Goal: Transaction & Acquisition: Purchase product/service

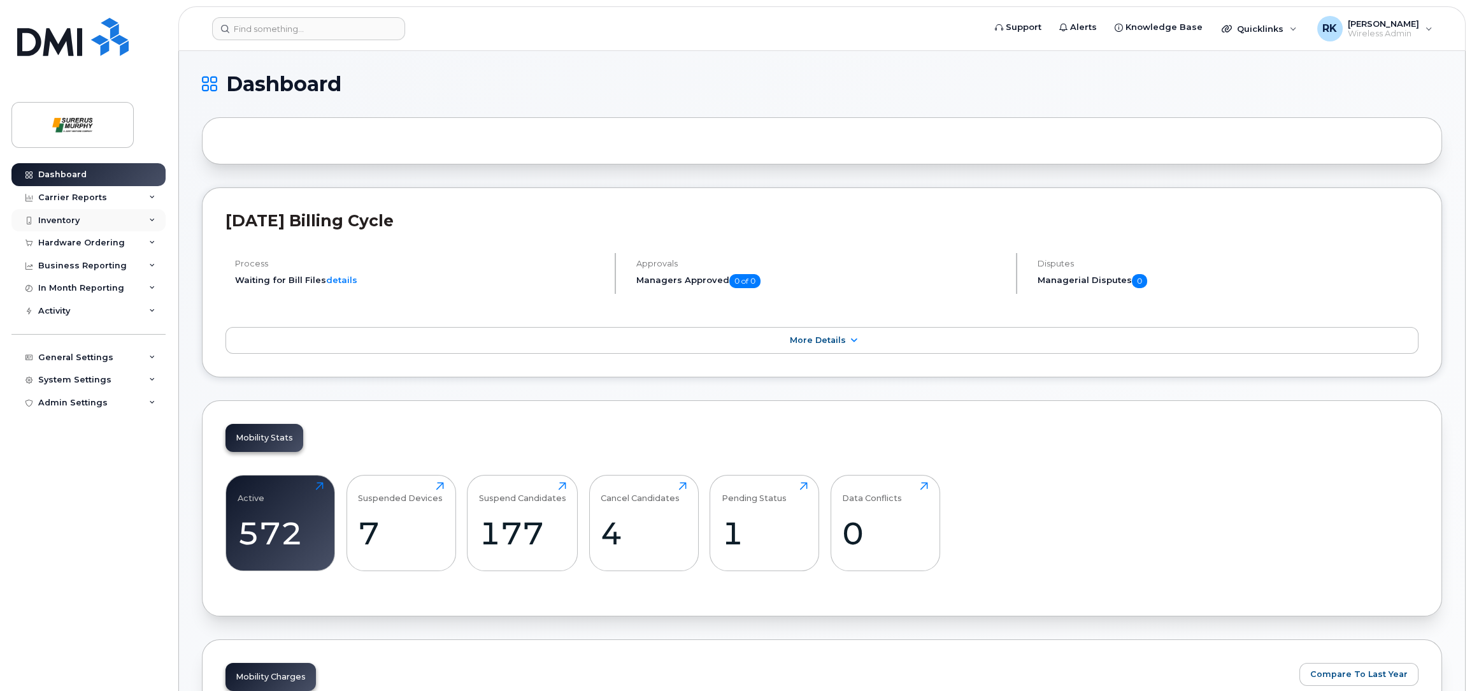
click at [81, 220] on div "Inventory" at bounding box center [88, 220] width 154 height 23
click at [103, 364] on div "Hardware Ordering" at bounding box center [81, 365] width 87 height 10
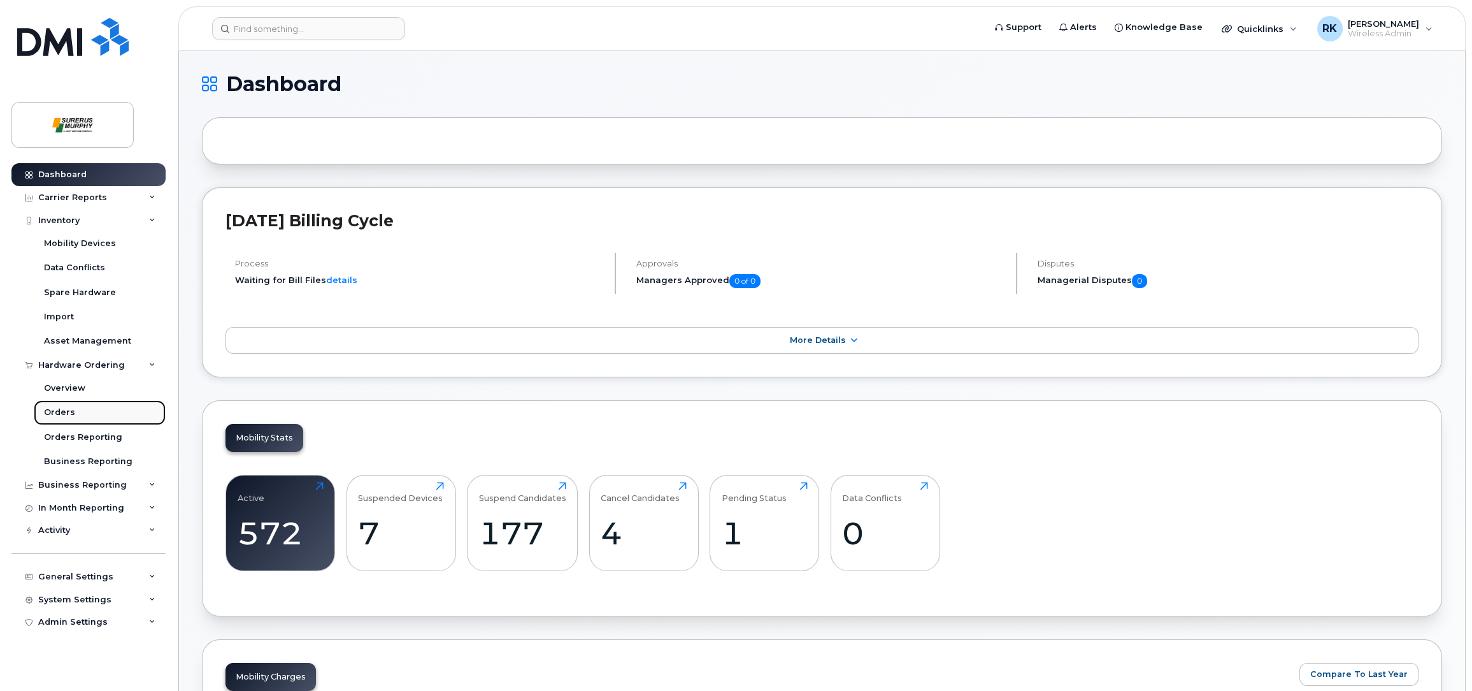
click at [69, 417] on div "Orders" at bounding box center [59, 411] width 31 height 11
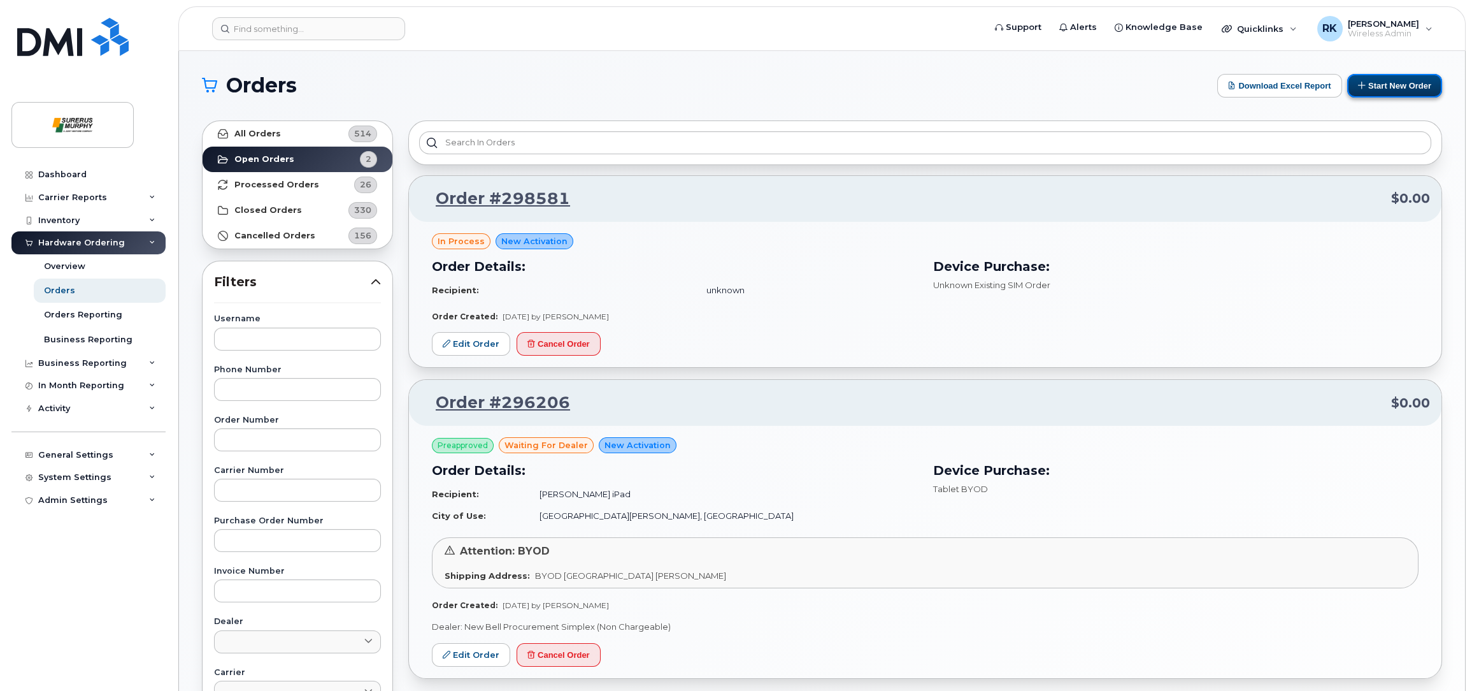
click at [1400, 87] on button "Start New Order" at bounding box center [1394, 86] width 95 height 24
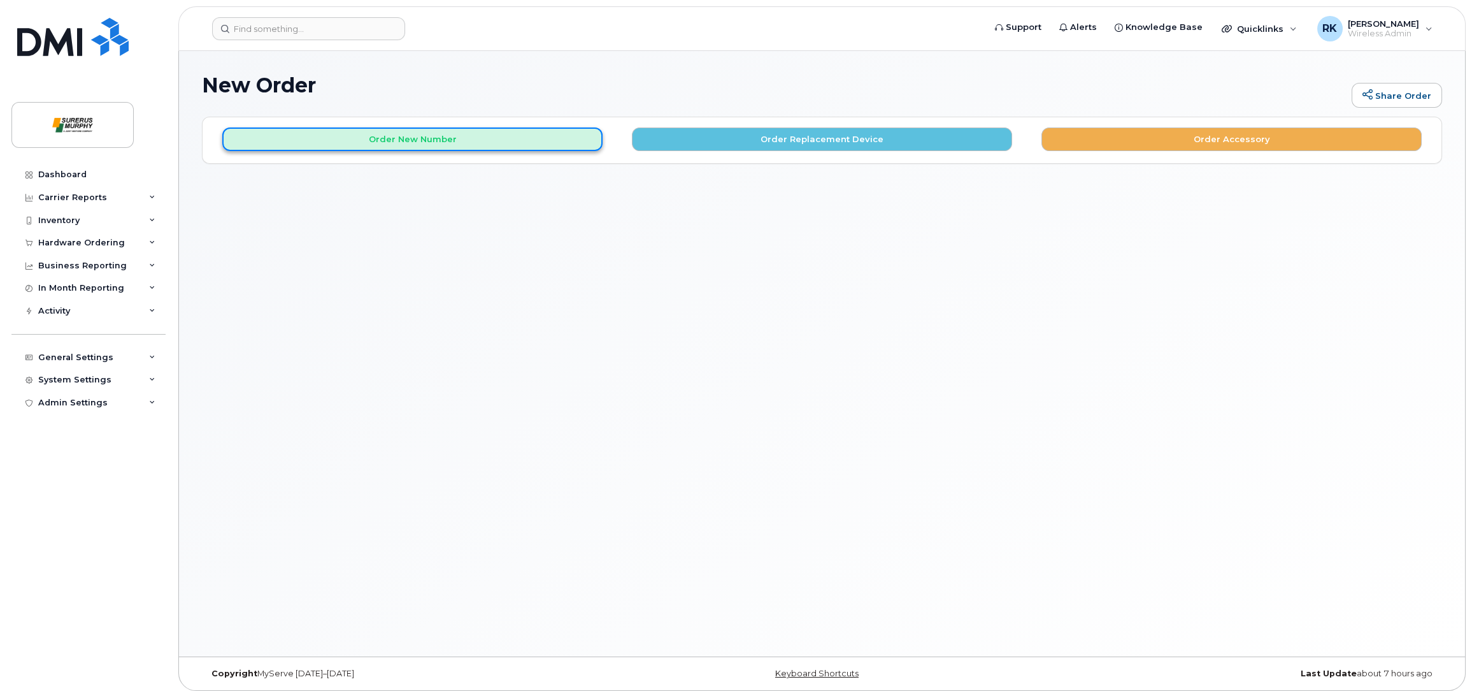
click at [414, 140] on button "Order New Number" at bounding box center [412, 139] width 380 height 24
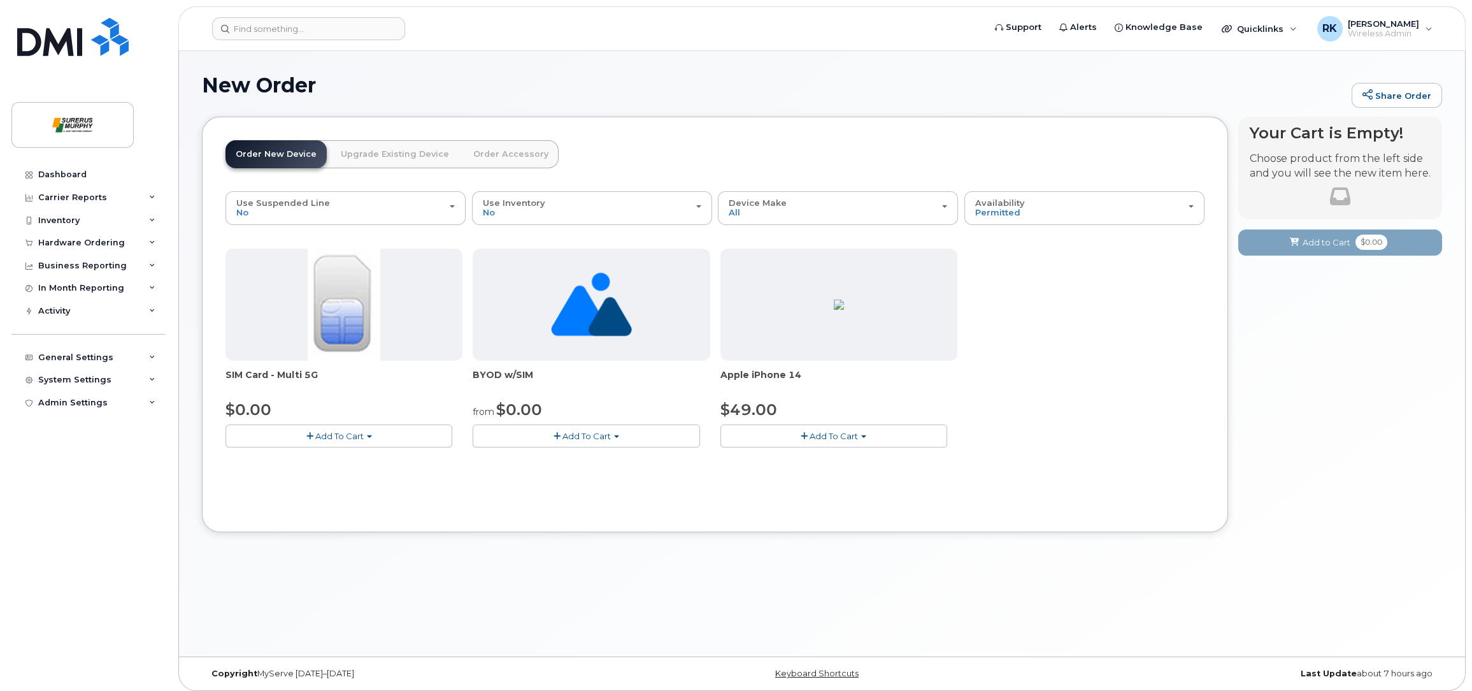
click at [599, 436] on span "Add To Cart" at bounding box center [587, 436] width 48 height 10
click at [538, 458] on link "$0.00 - New Activation" at bounding box center [542, 460] width 132 height 16
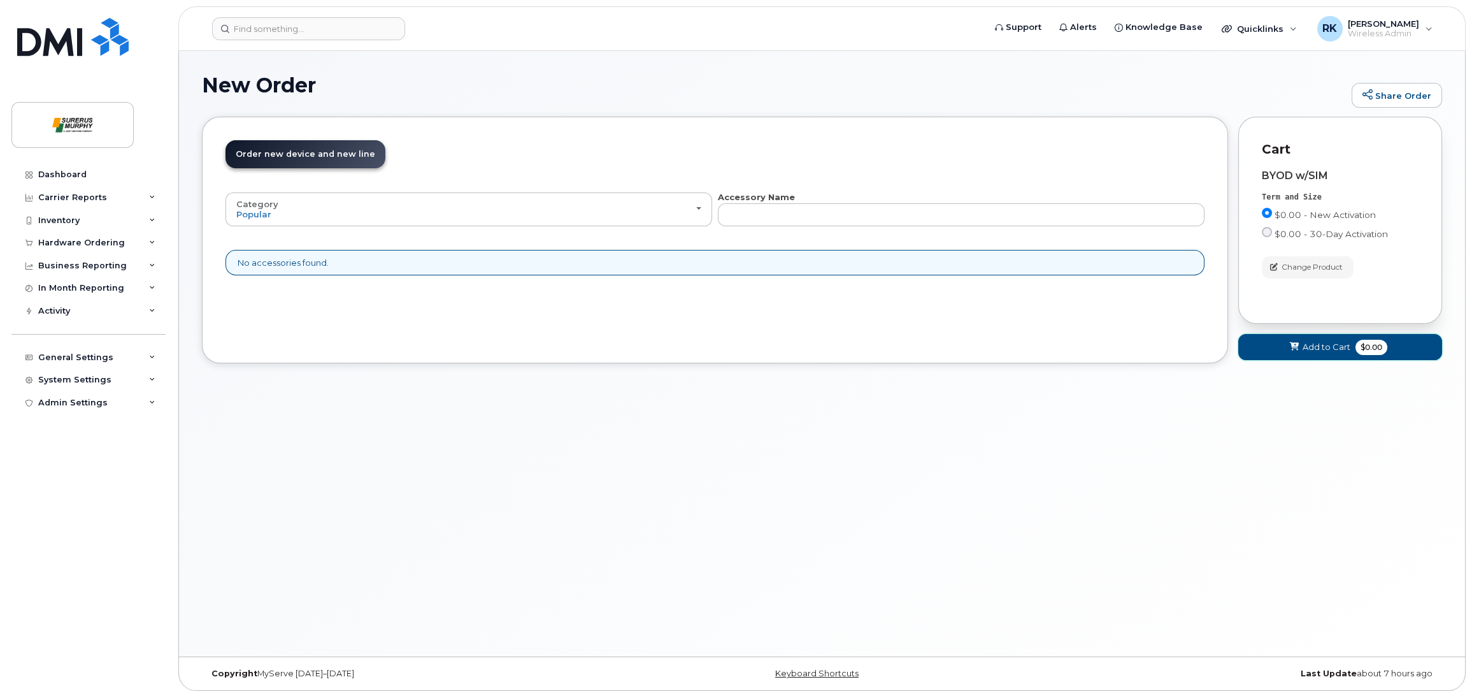
click at [1311, 353] on span "Add to Cart" at bounding box center [1327, 347] width 48 height 12
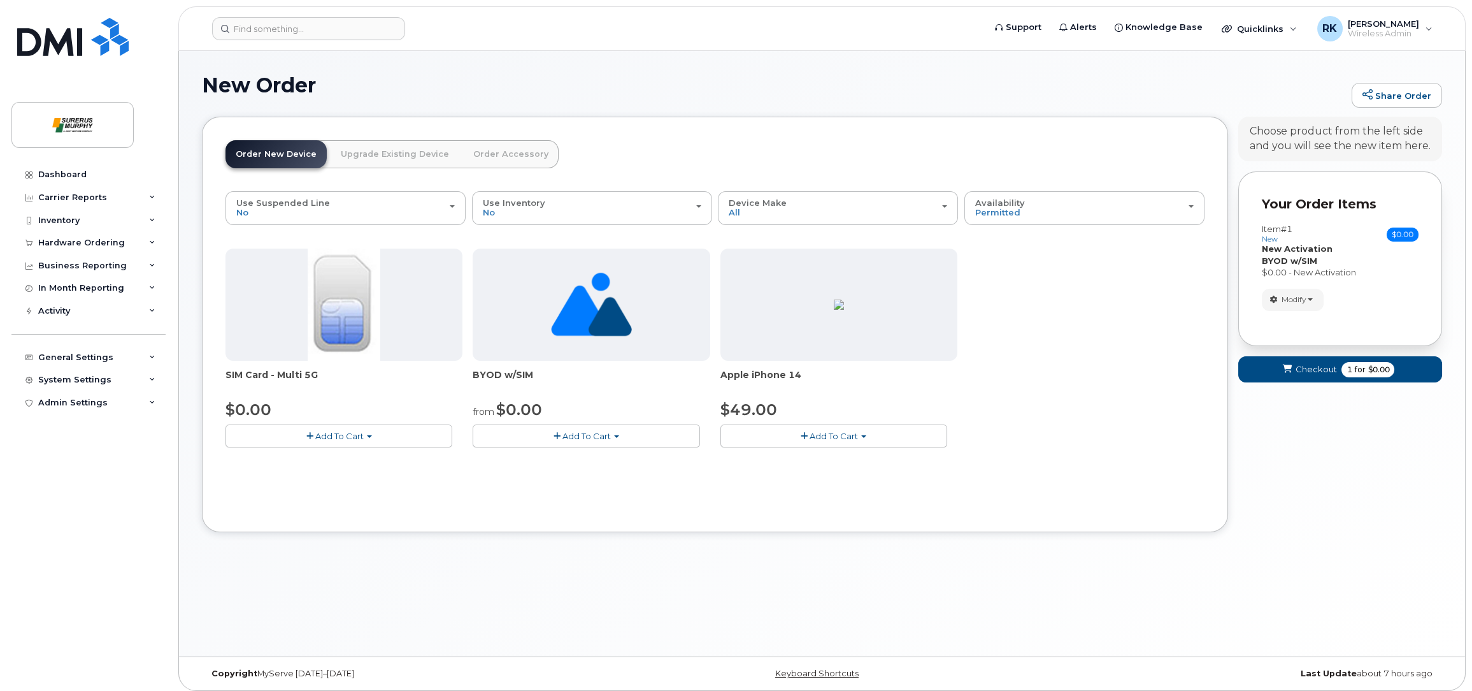
click at [371, 439] on button "Add To Cart" at bounding box center [339, 435] width 227 height 22
click at [292, 464] on link "$0.00 - New Activation" at bounding box center [289, 460] width 121 height 16
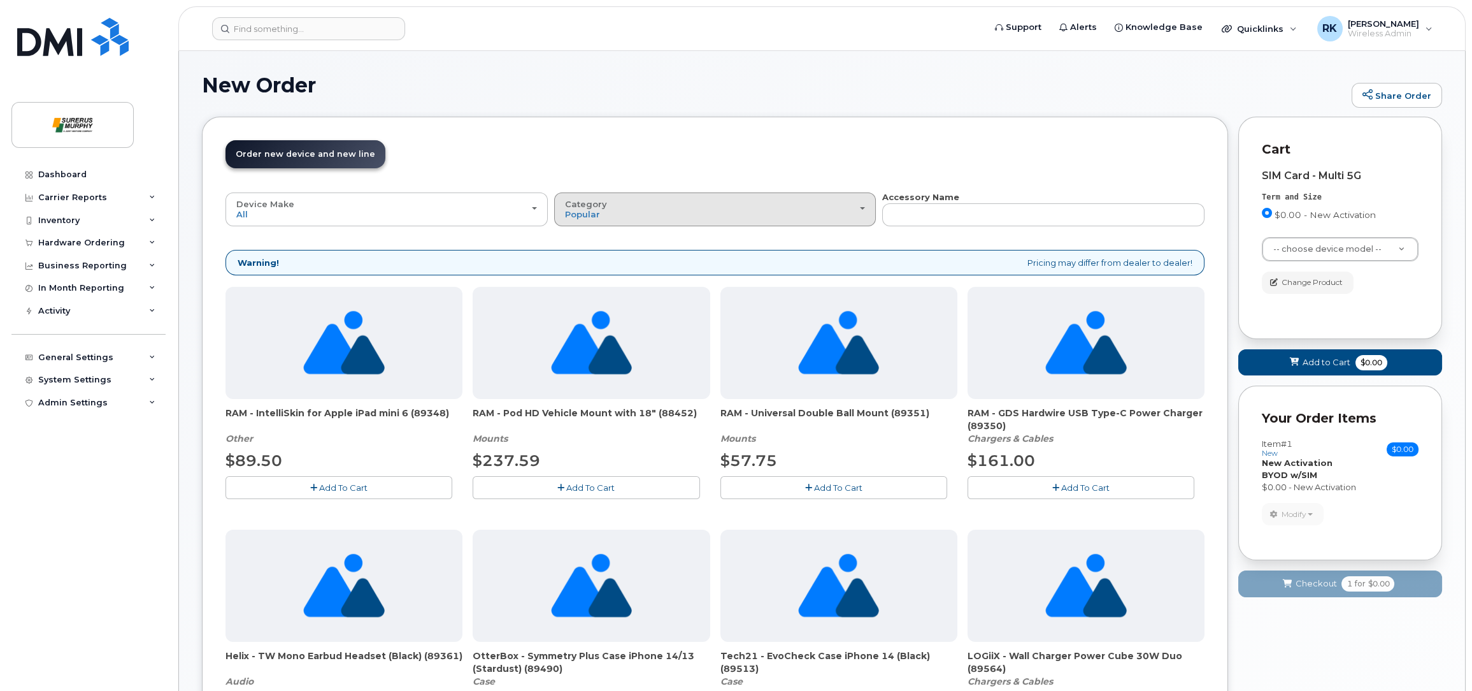
click at [777, 216] on div "Category Popular" at bounding box center [715, 209] width 301 height 20
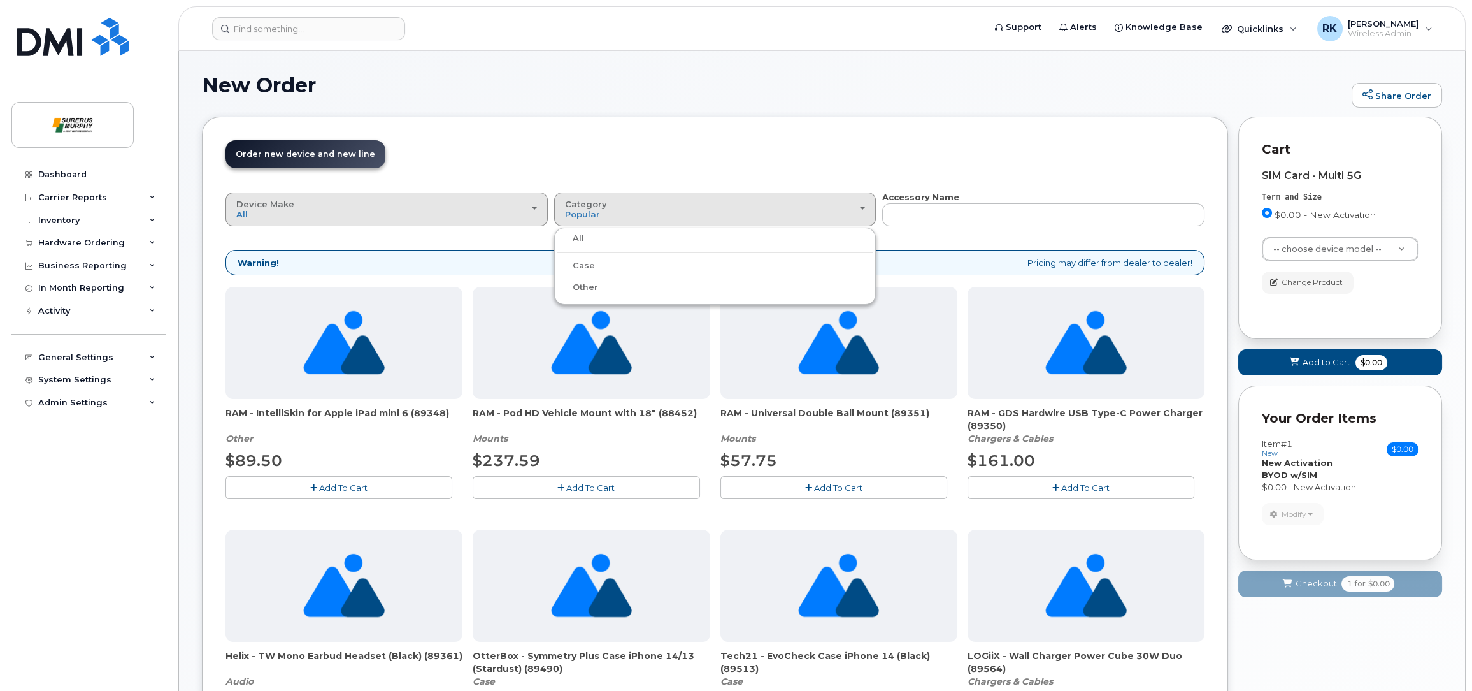
click at [421, 219] on button "Device Make All Android Cell Phone iPhone Tablet" at bounding box center [387, 208] width 322 height 33
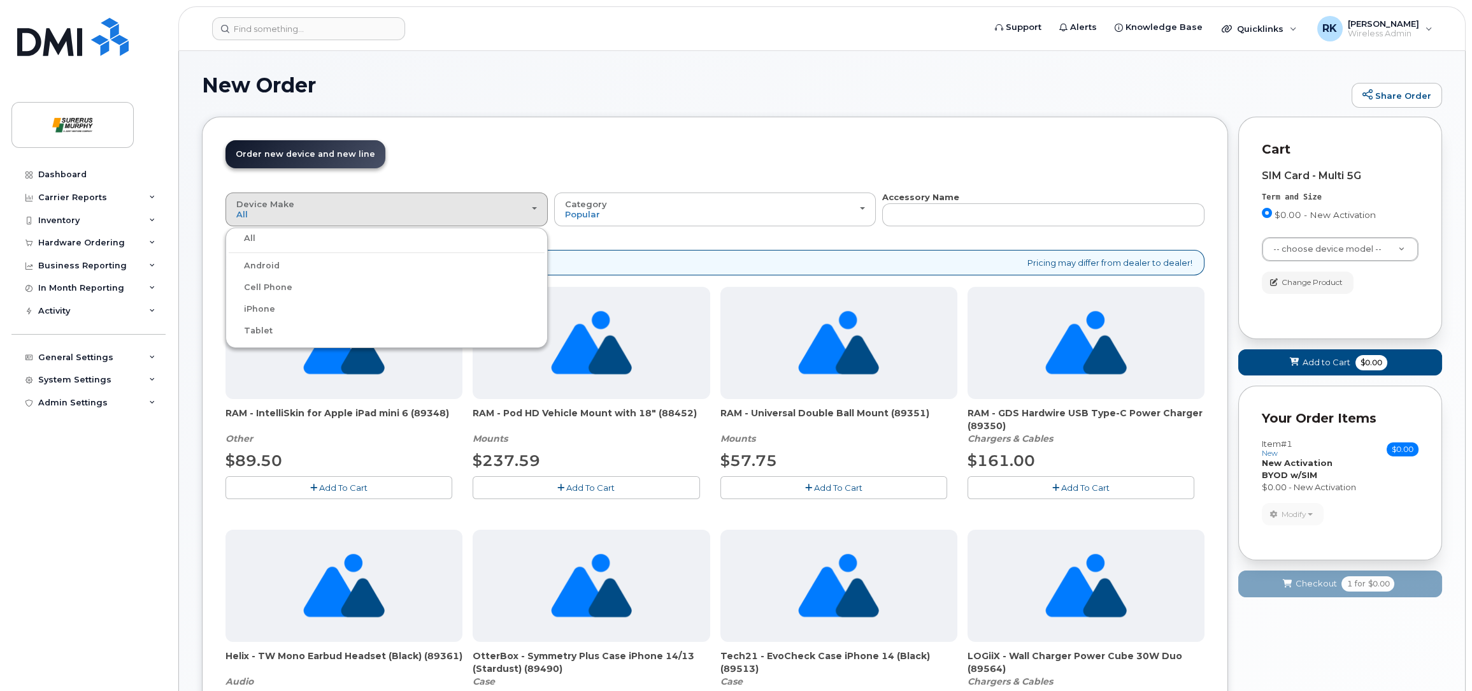
click at [261, 326] on label "Tablet" at bounding box center [251, 330] width 44 height 15
click at [0, 0] on input "Tablet" at bounding box center [0, 0] width 0 height 0
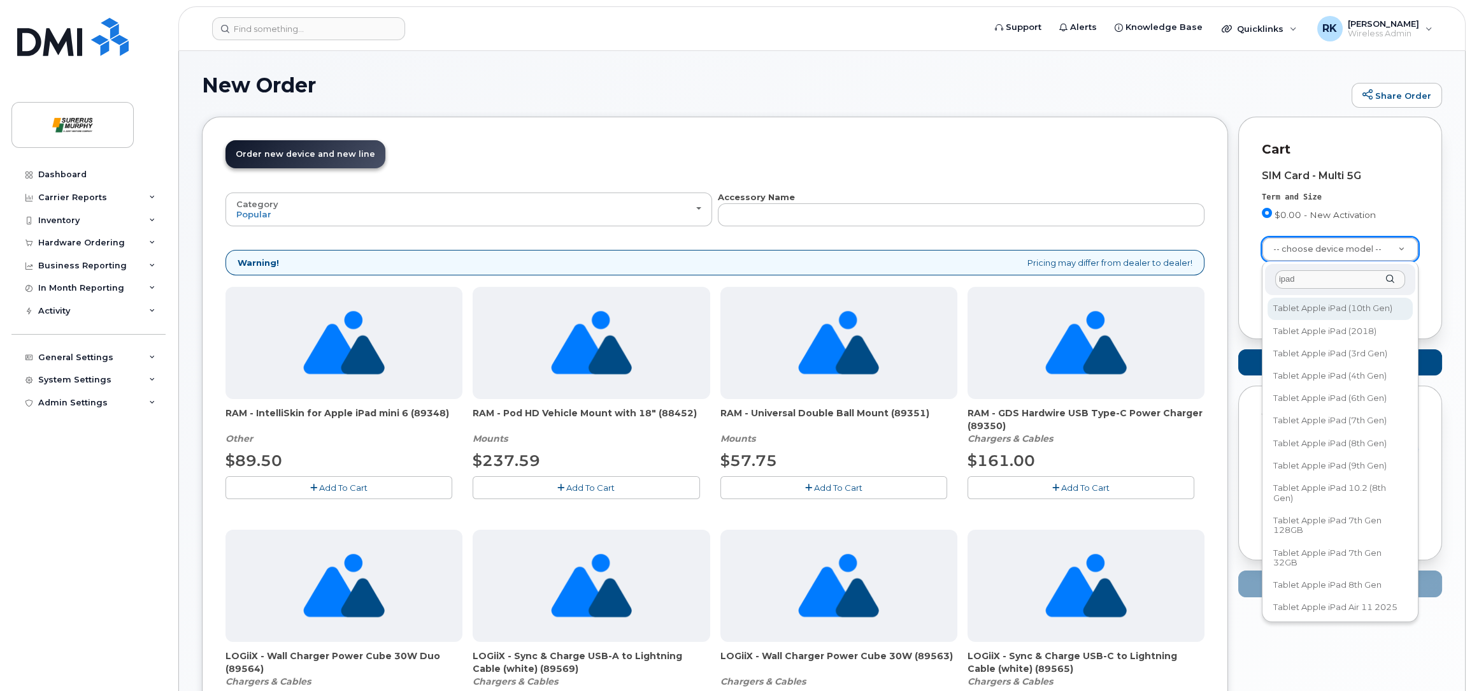
type input "ipad"
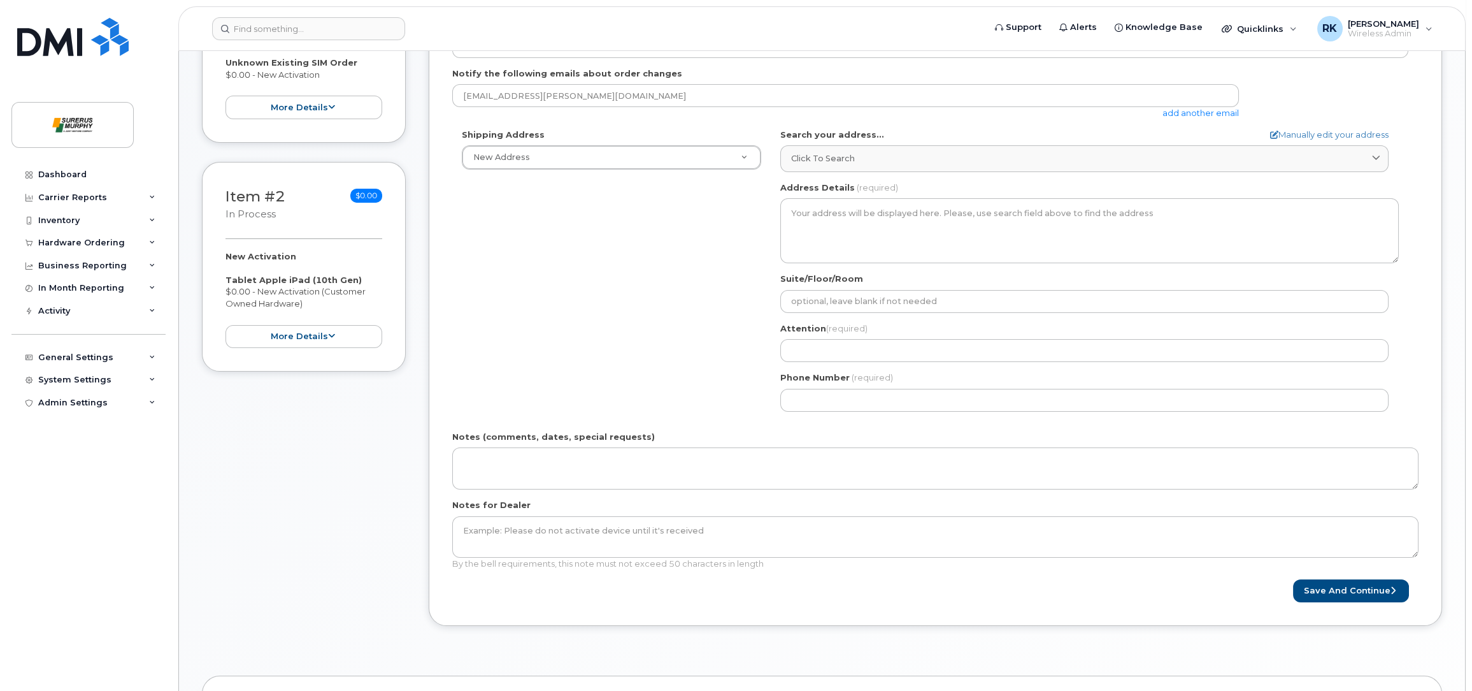
scroll to position [190, 0]
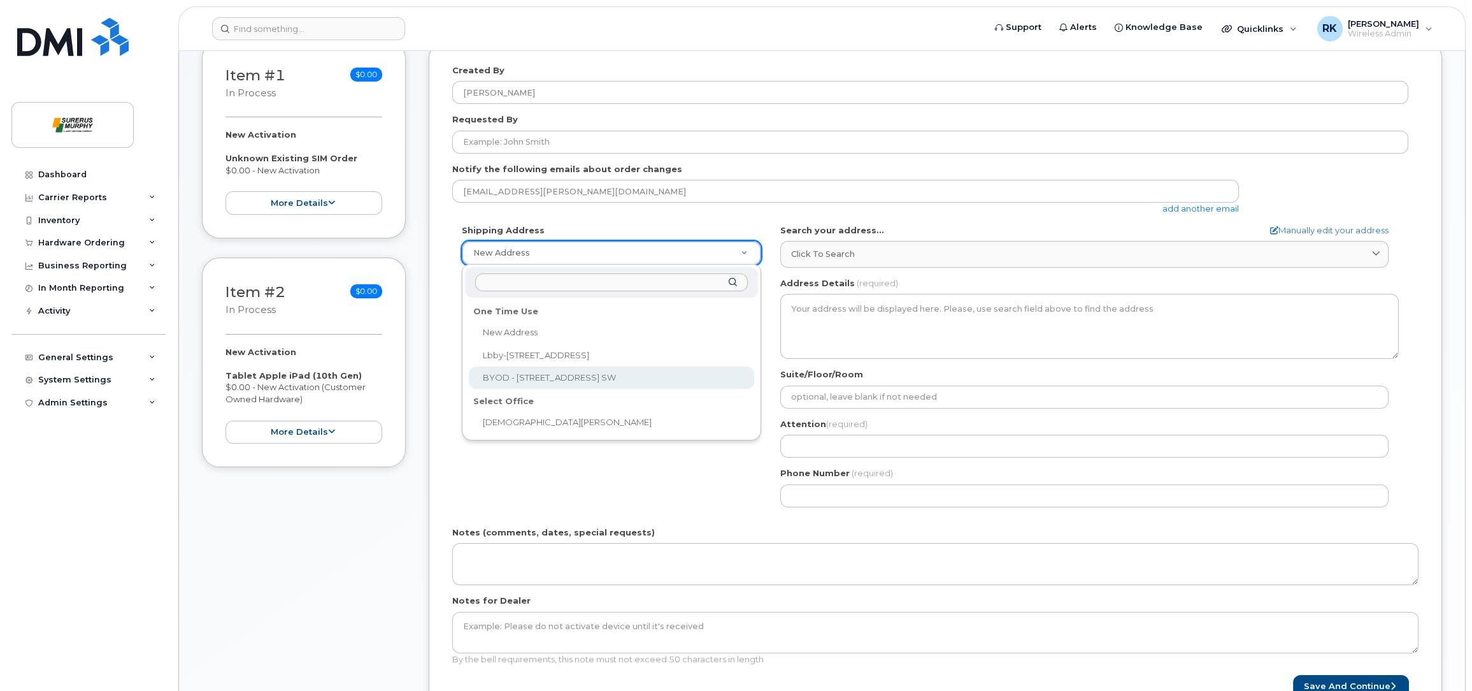
select select "BYOD - 605 5th Ave. SW"
type input "BYOD - 605 5th Ave. SW"
type input "88"
type input "T2P 3H5"
type input "2200"
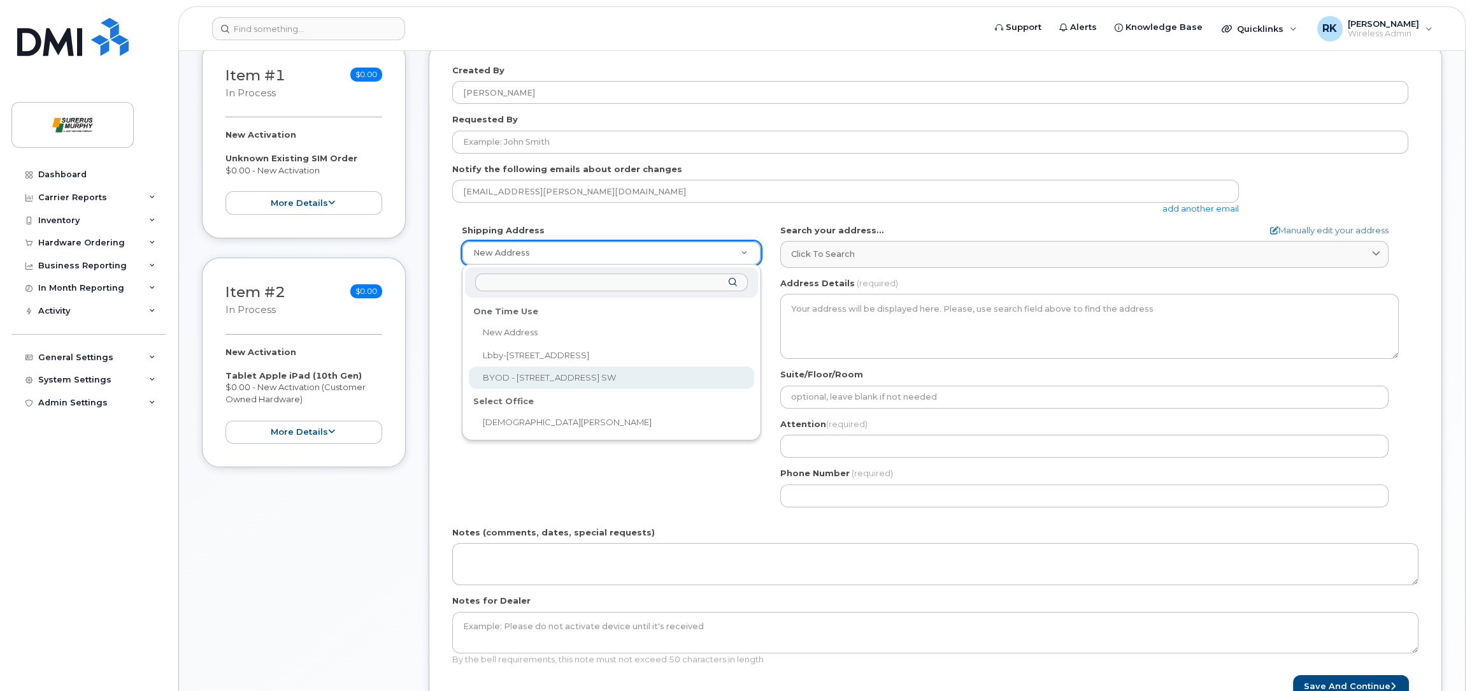
type input "[PERSON_NAME]"
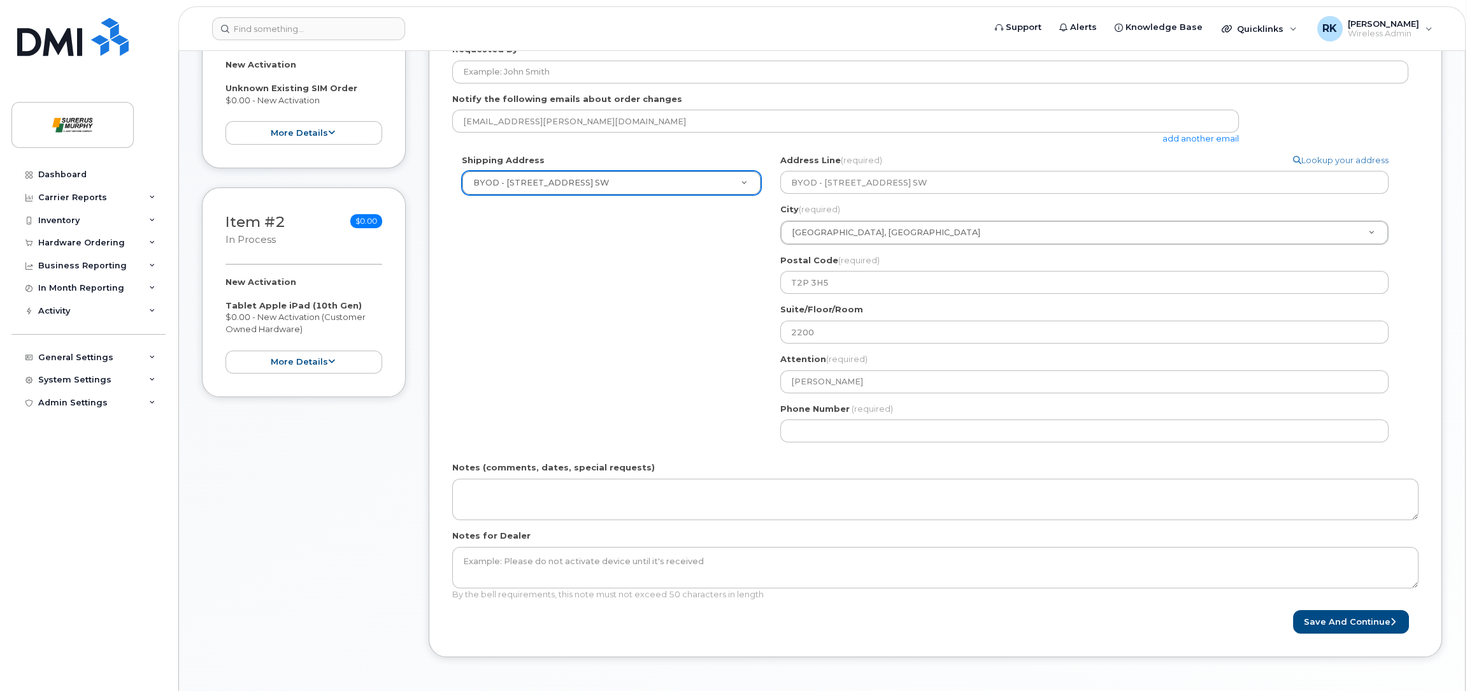
scroll to position [286, 0]
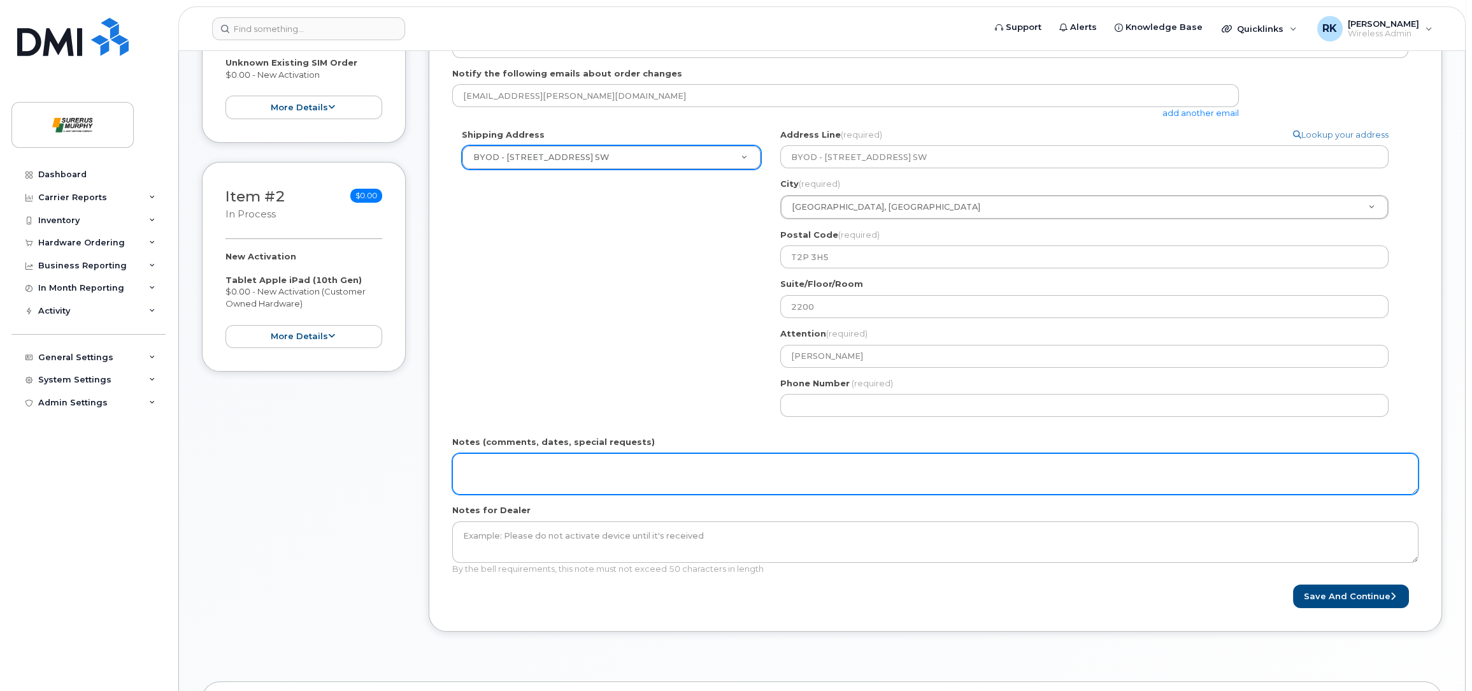
click at [704, 474] on textarea "Notes (comments, dates, special requests)" at bounding box center [935, 474] width 966 height 42
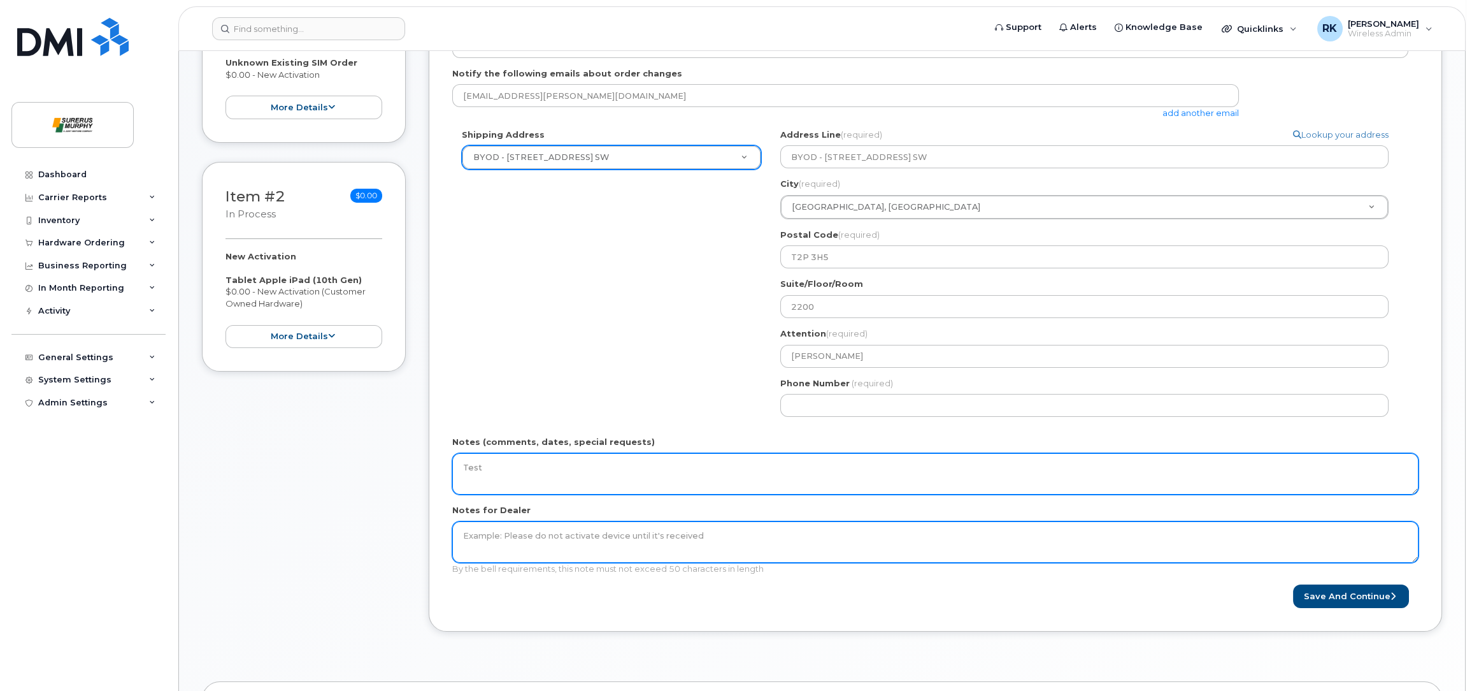
type textarea "Test"
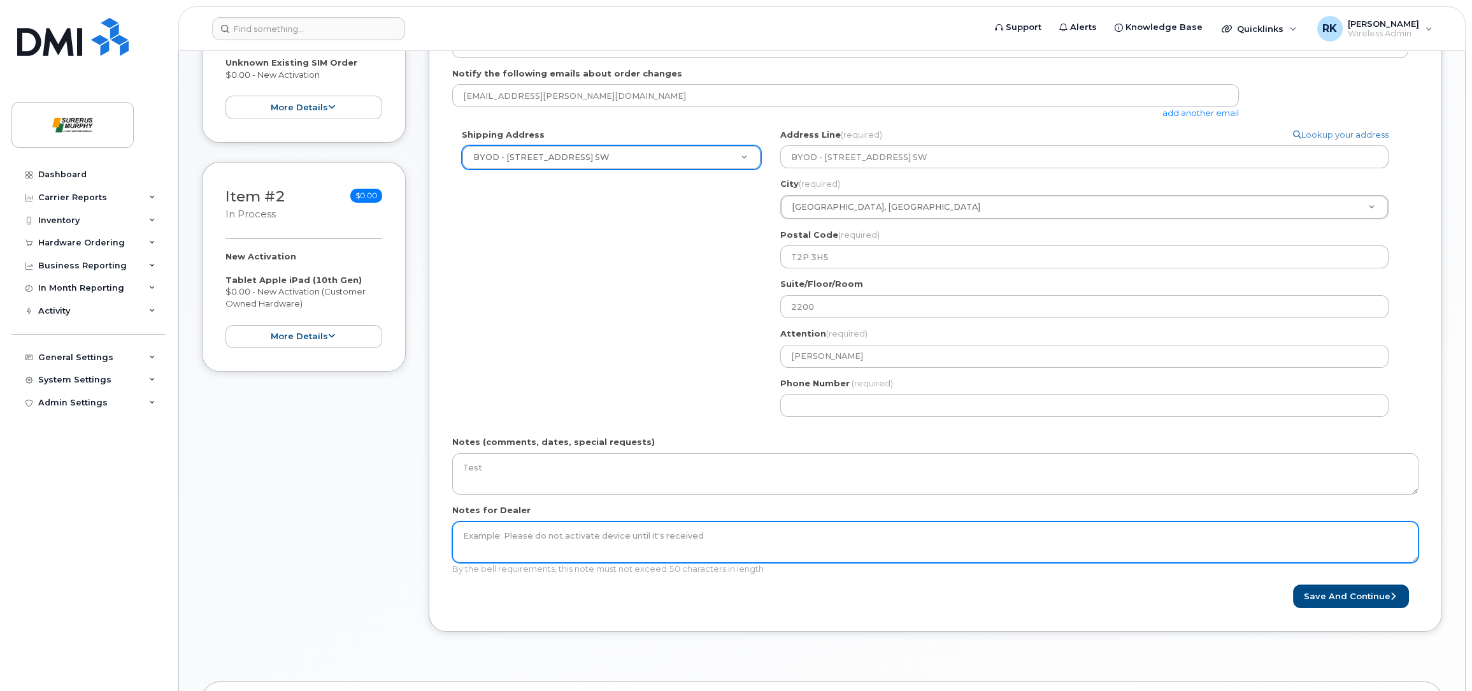
click at [709, 539] on textarea "Notes for Dealer" at bounding box center [935, 542] width 966 height 42
type textarea "Test"
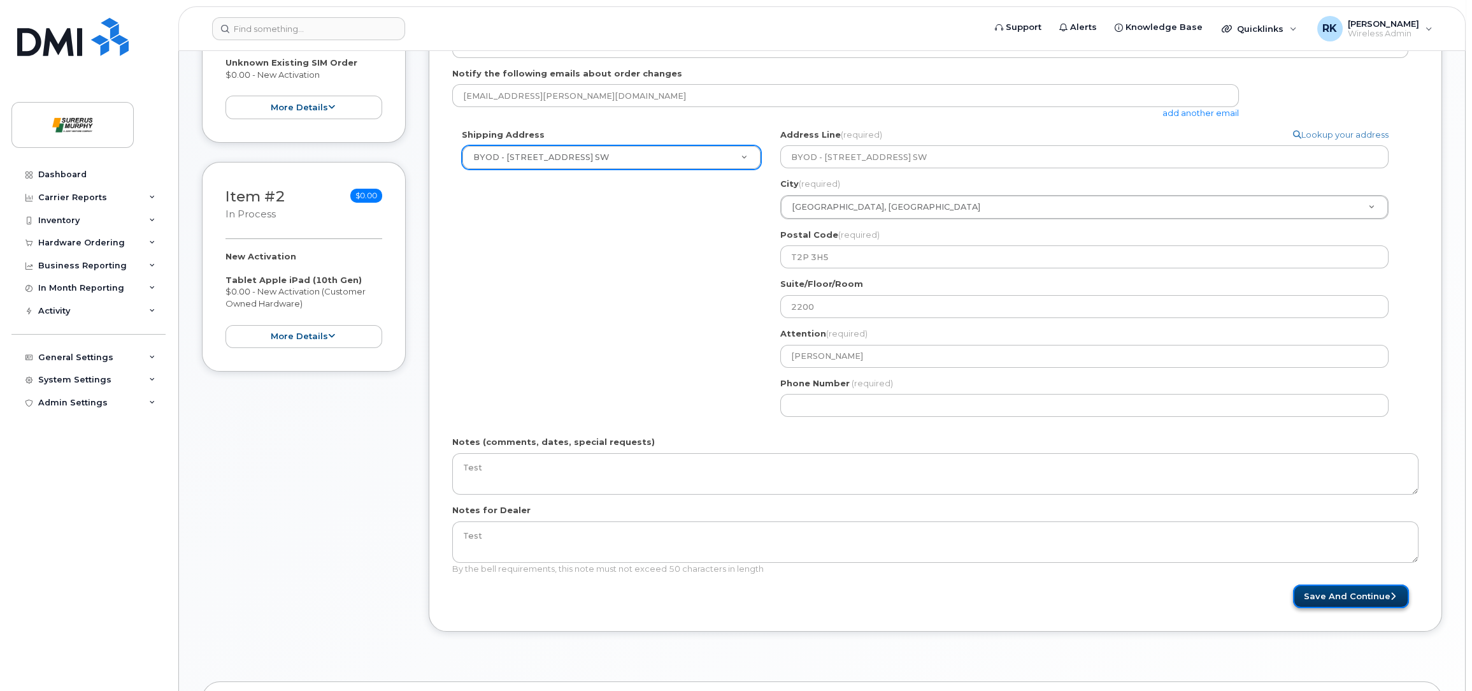
click at [1379, 590] on button "Save and Continue" at bounding box center [1351, 596] width 116 height 24
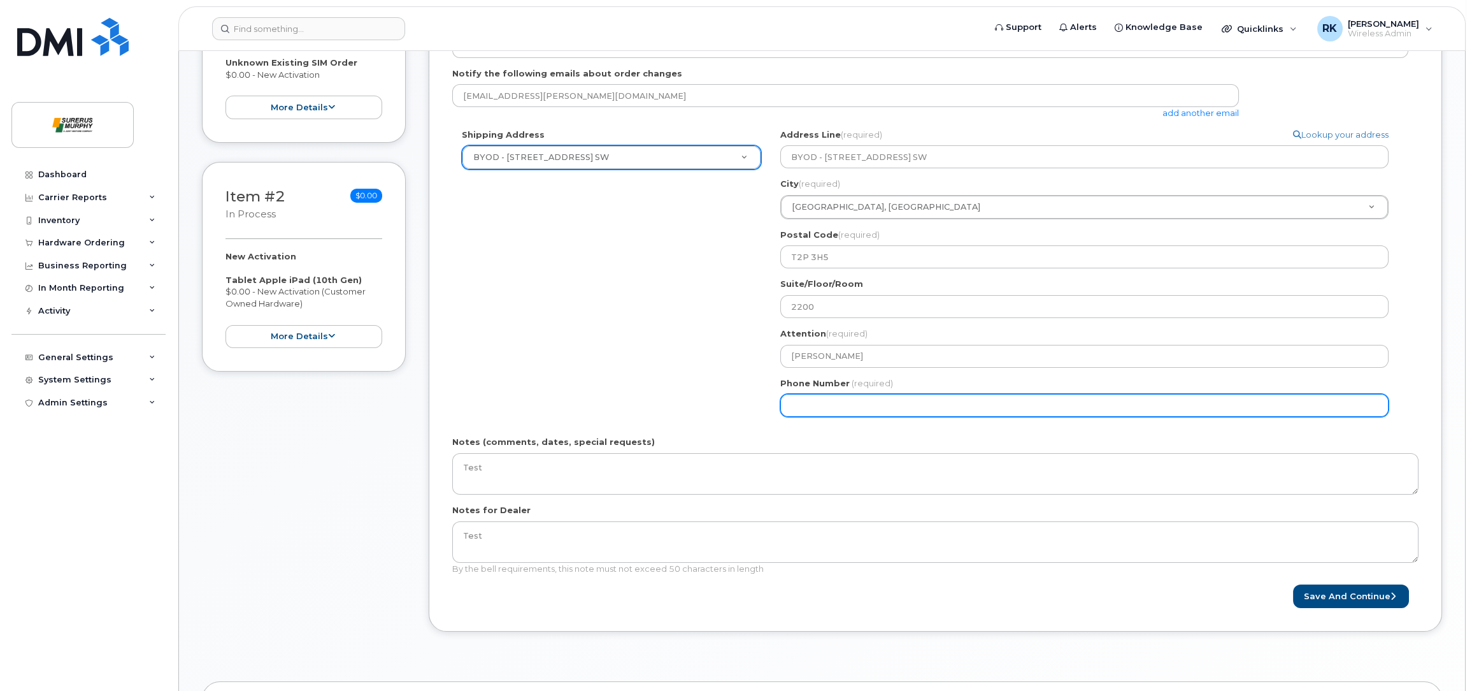
click at [834, 398] on input "Phone Number" at bounding box center [1084, 405] width 608 height 23
select select
type input "403478760"
select select
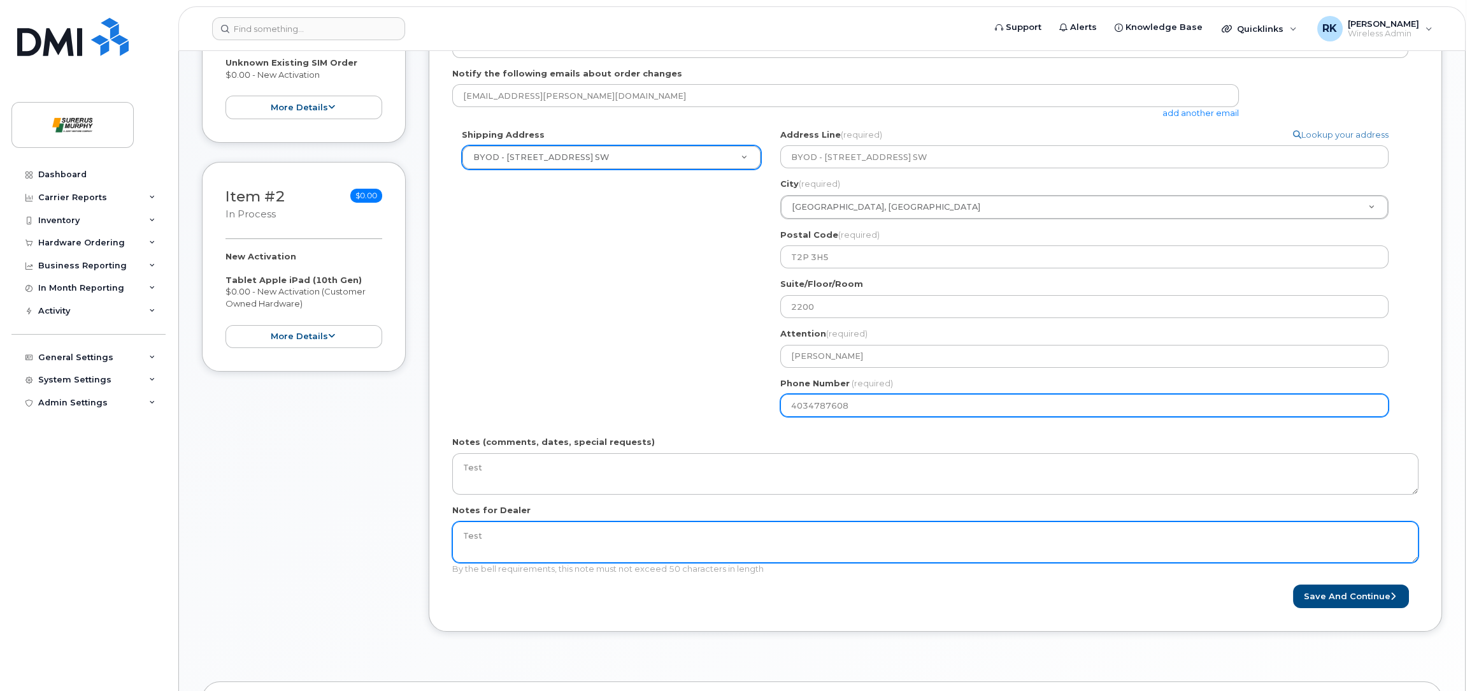
type input "4034787608"
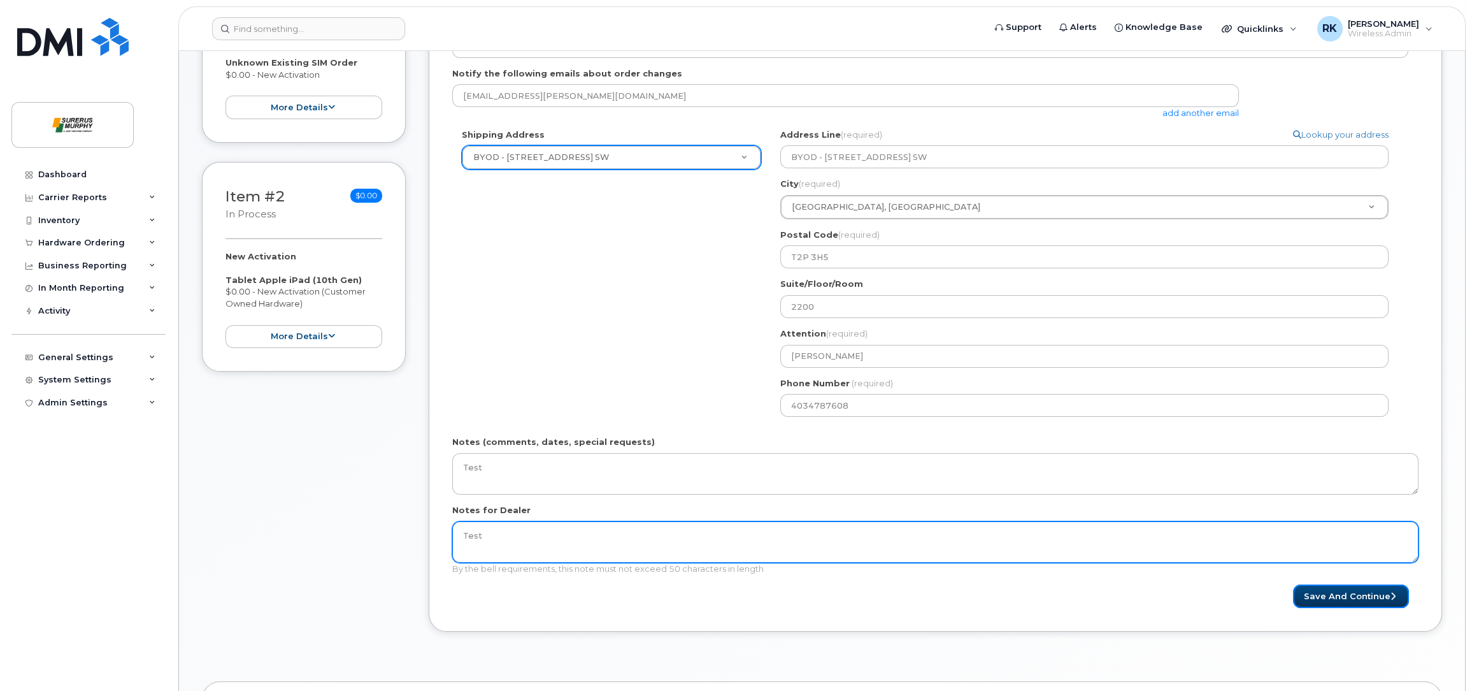
click at [1354, 598] on button "Save and Continue" at bounding box center [1351, 596] width 116 height 24
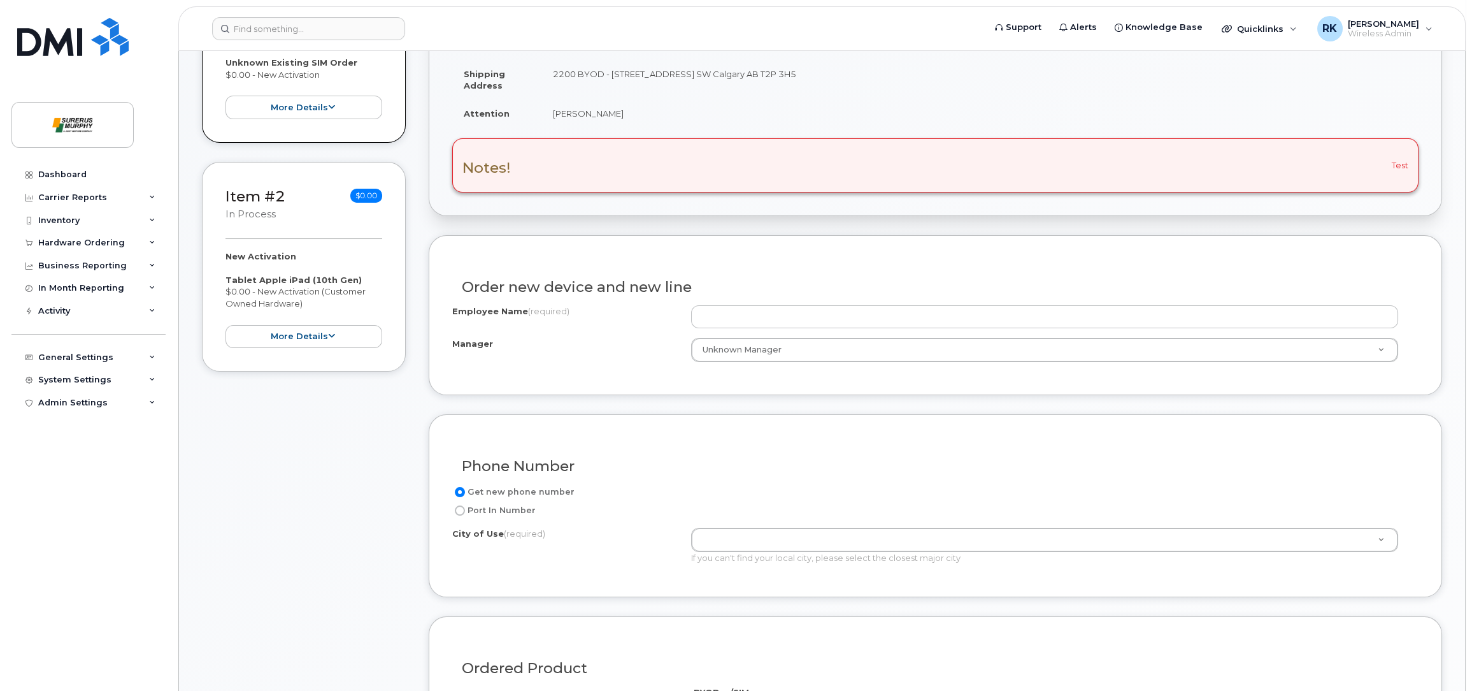
scroll to position [286, 0]
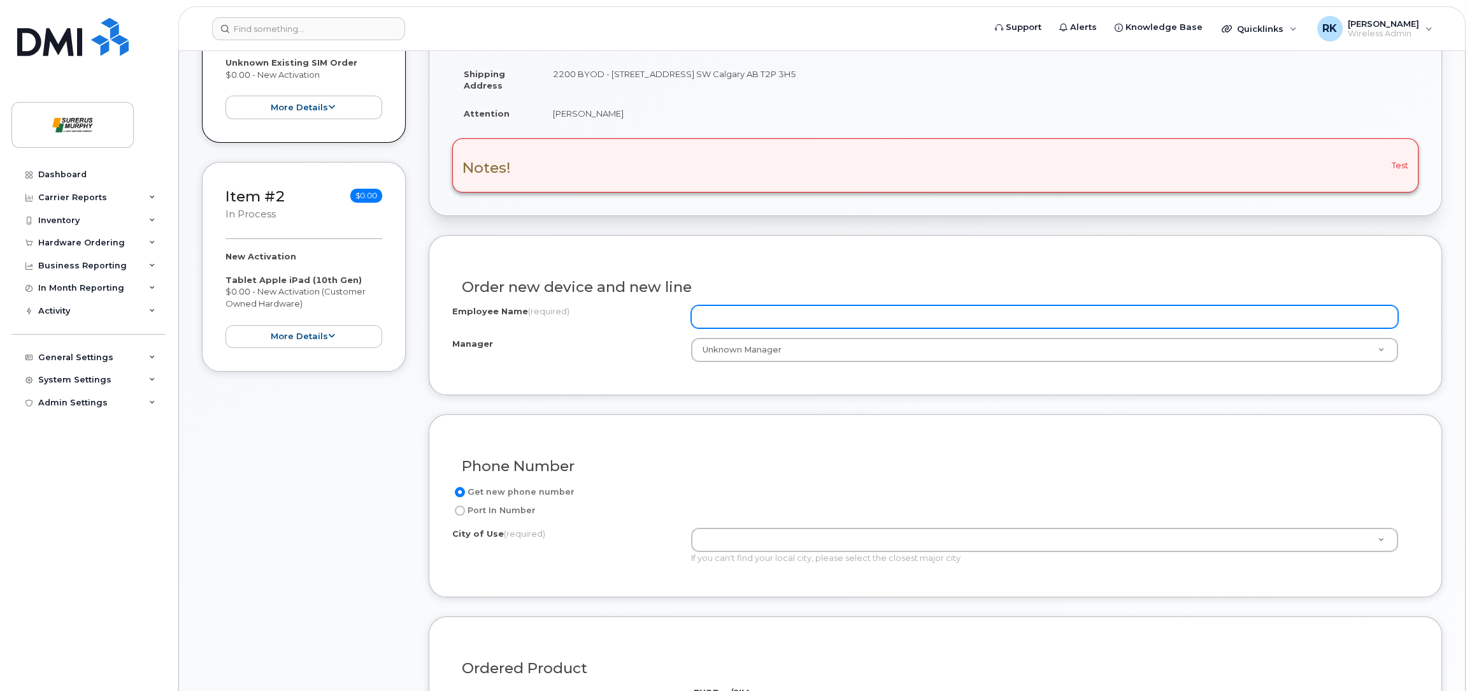
click at [802, 316] on input "Employee Name (required)" at bounding box center [1044, 316] width 707 height 23
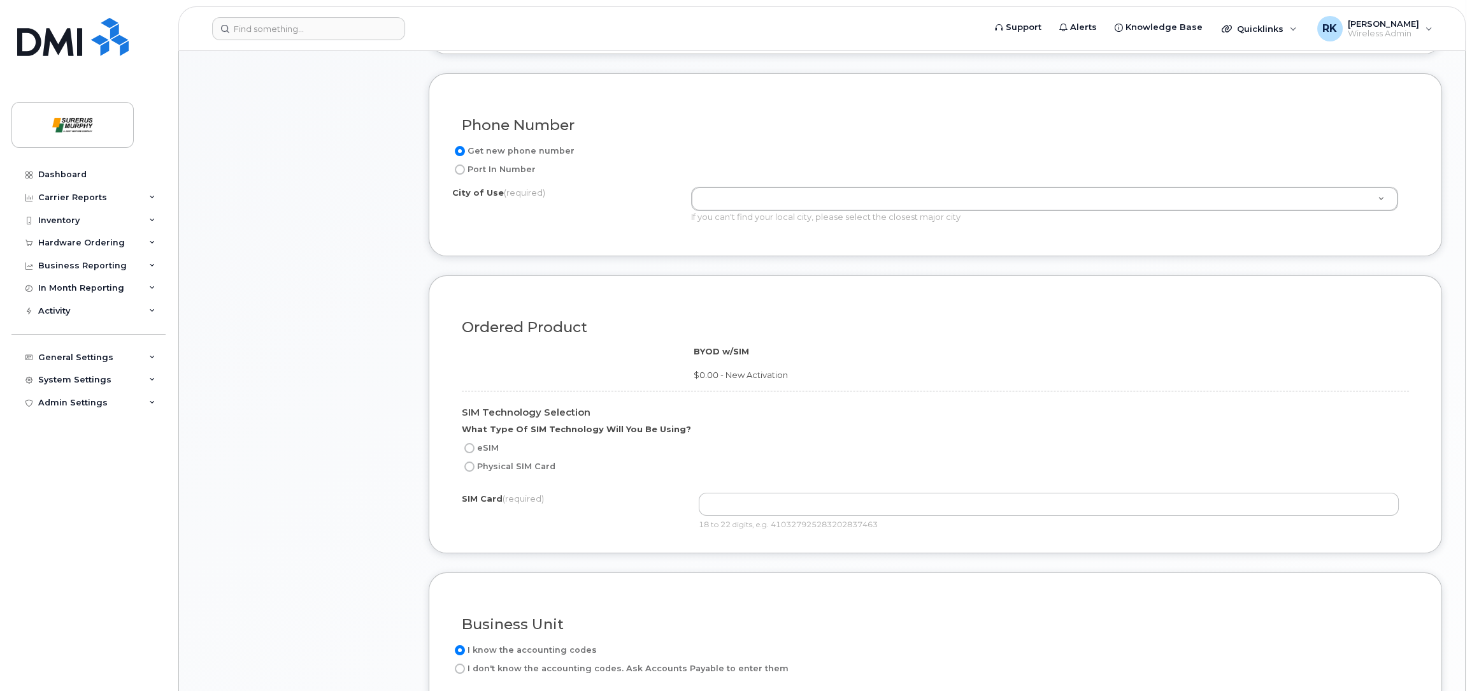
scroll to position [668, 0]
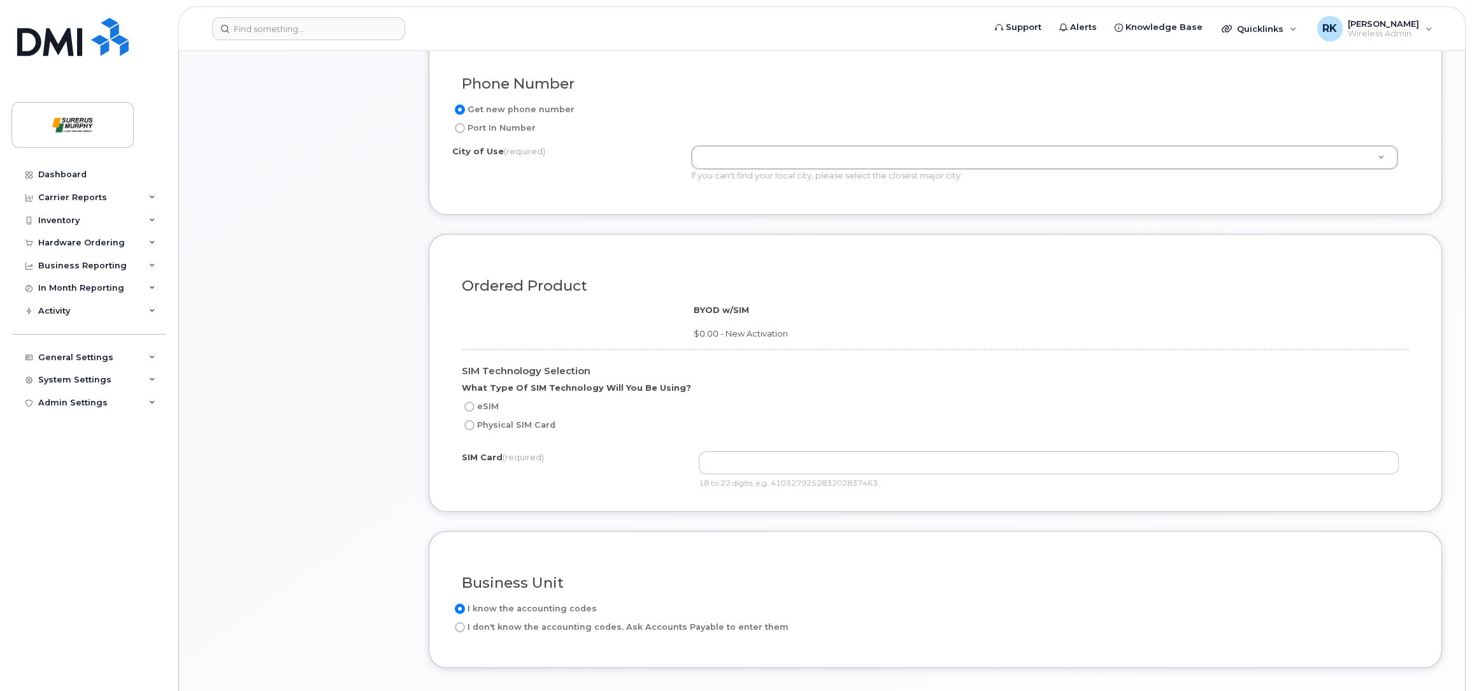
type input "[PERSON_NAME]"
click at [469, 421] on input "Physical SIM Card" at bounding box center [469, 425] width 10 height 10
radio input "true"
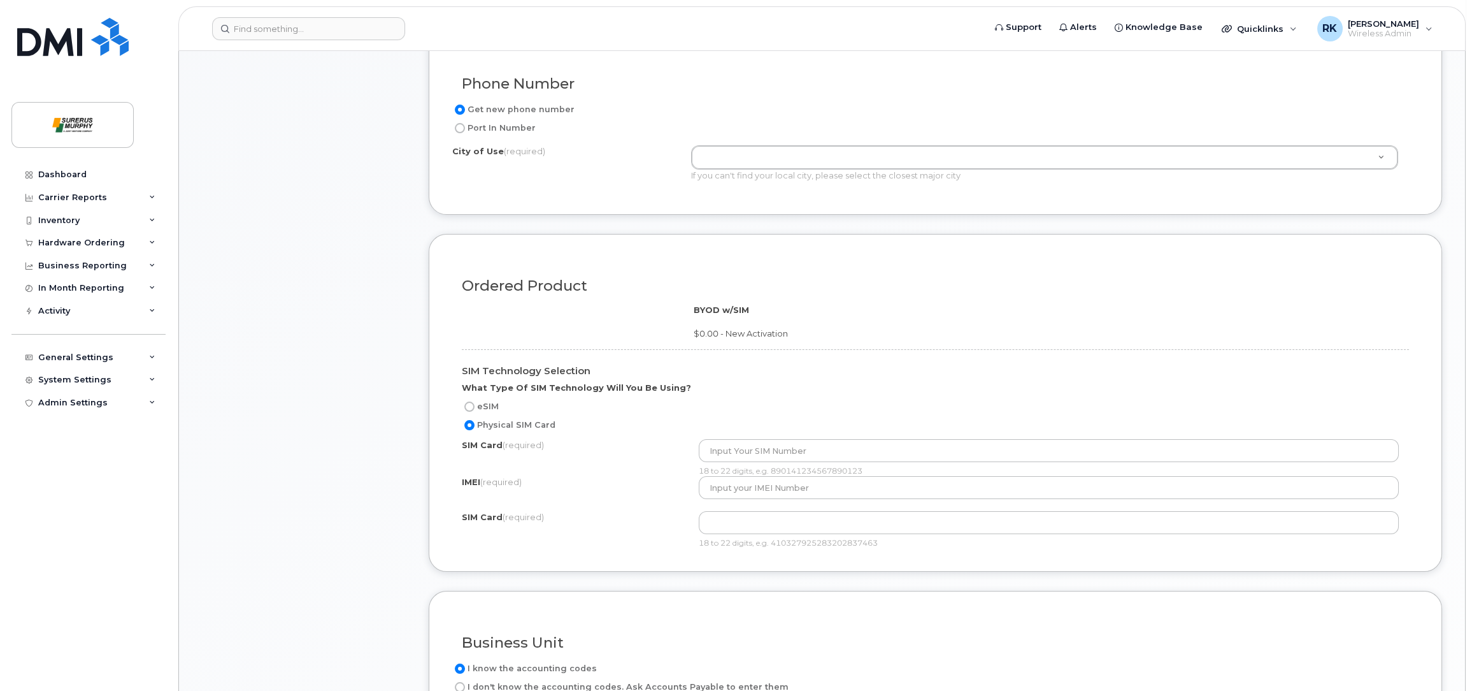
click at [471, 401] on input "eSIM" at bounding box center [469, 406] width 10 height 10
radio input "true"
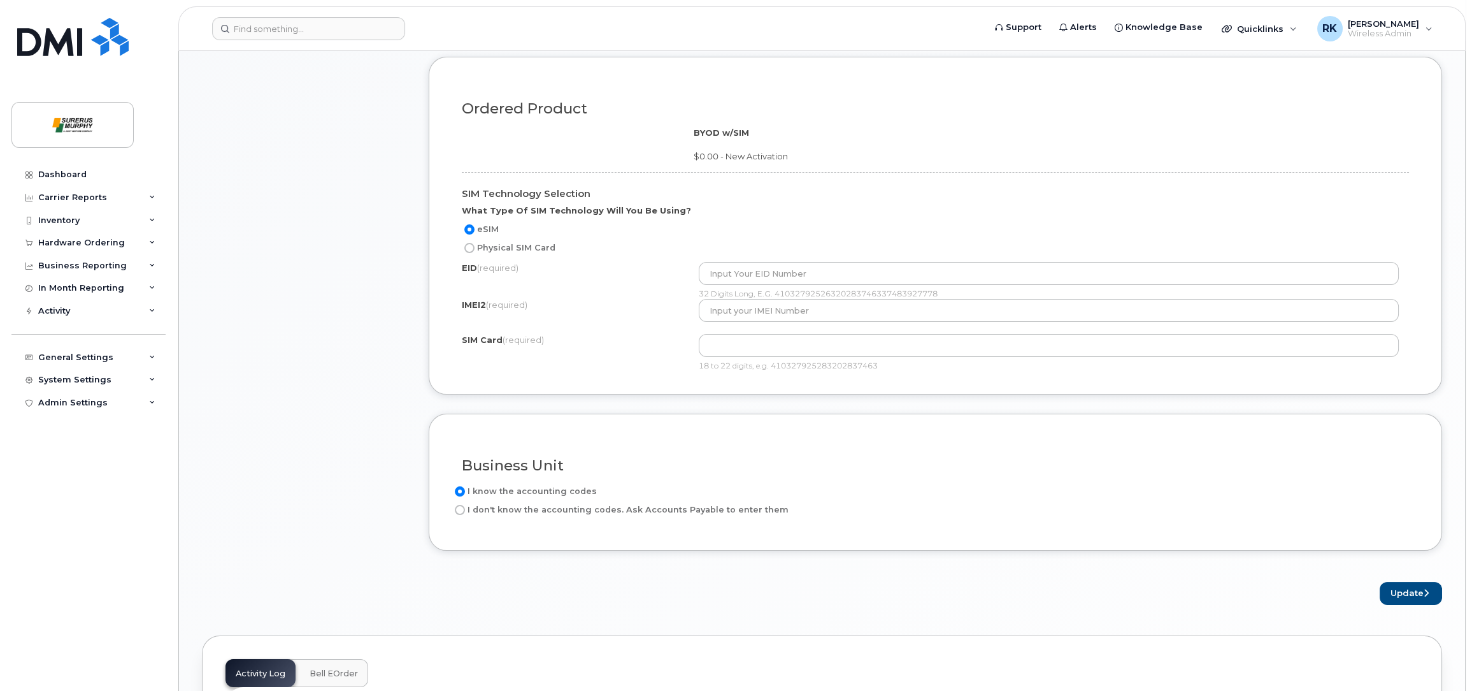
scroll to position [859, 0]
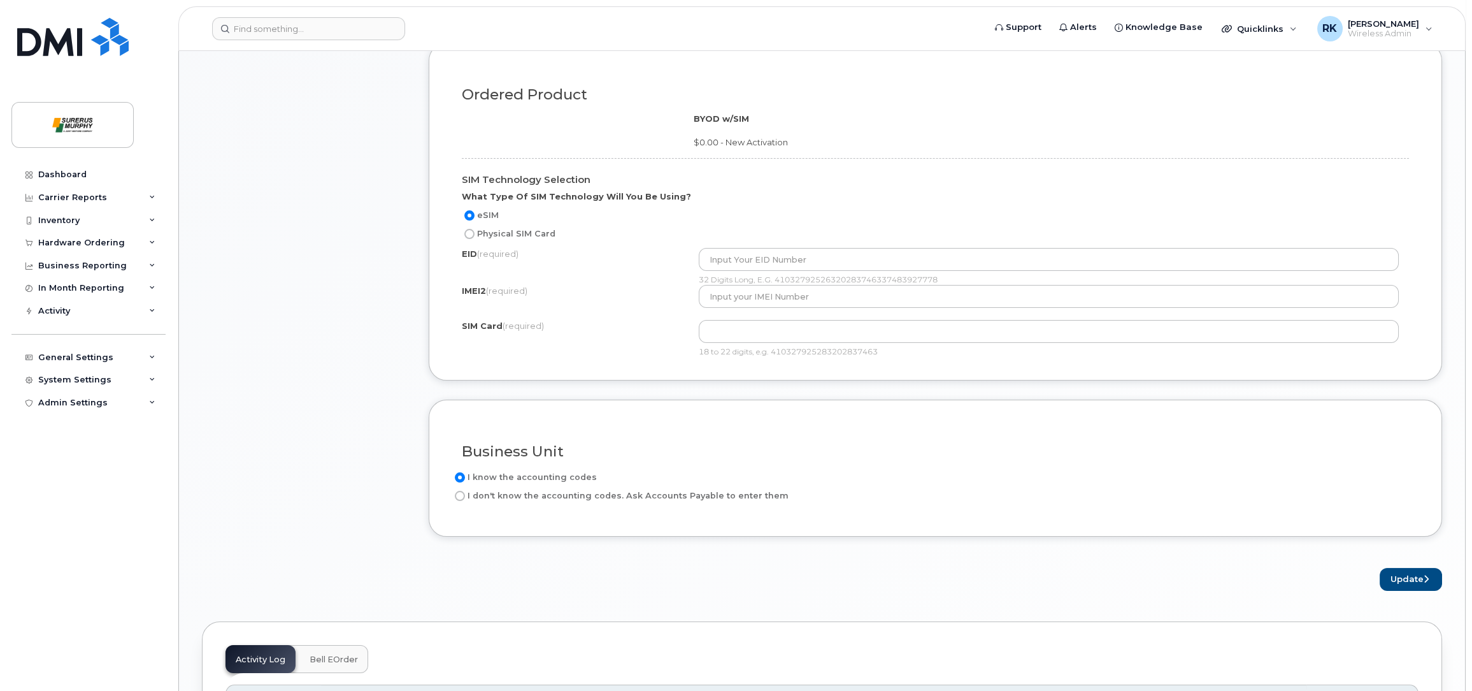
click at [500, 492] on label "I don't know the accounting codes. Ask Accounts Payable to enter them" at bounding box center [620, 495] width 336 height 15
click at [465, 492] on input "I don't know the accounting codes. Ask Accounts Payable to enter them" at bounding box center [460, 496] width 10 height 10
radio input "true"
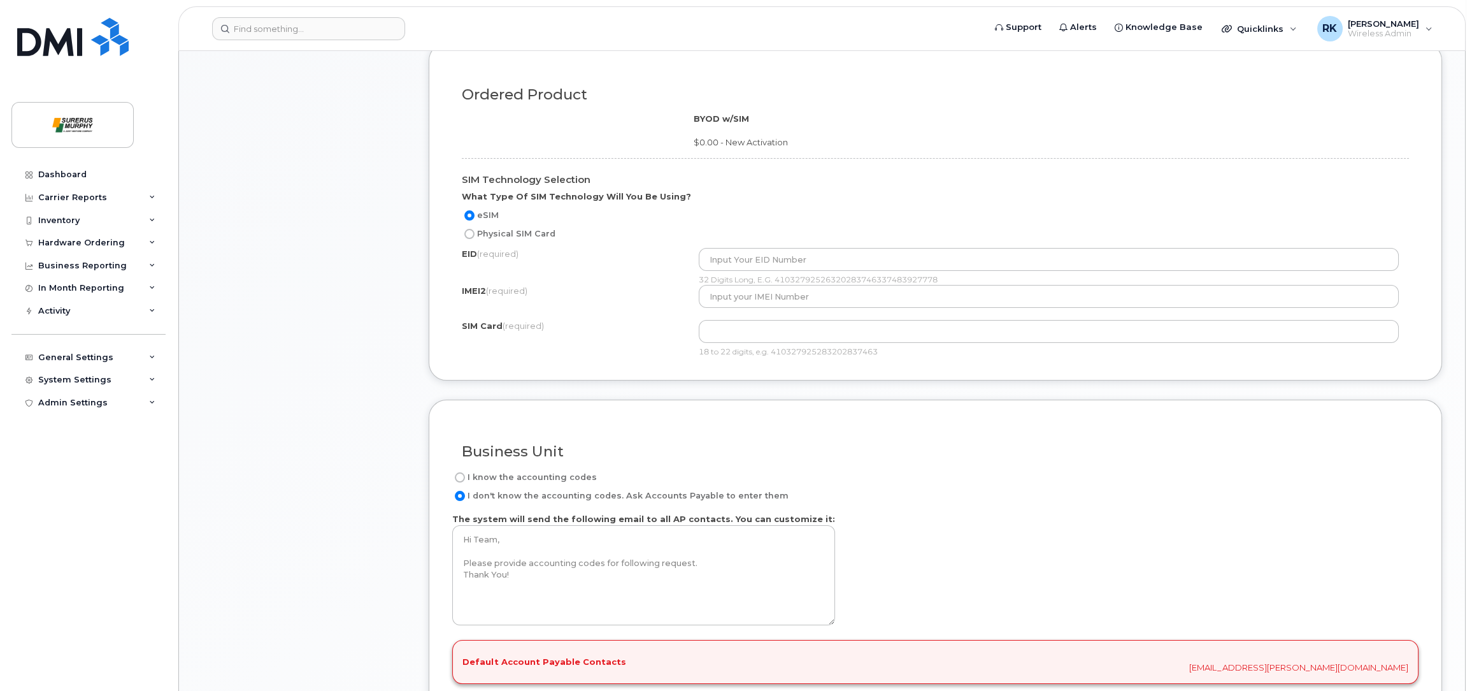
click at [464, 476] on input "I know the accounting codes" at bounding box center [460, 477] width 10 height 10
radio input "true"
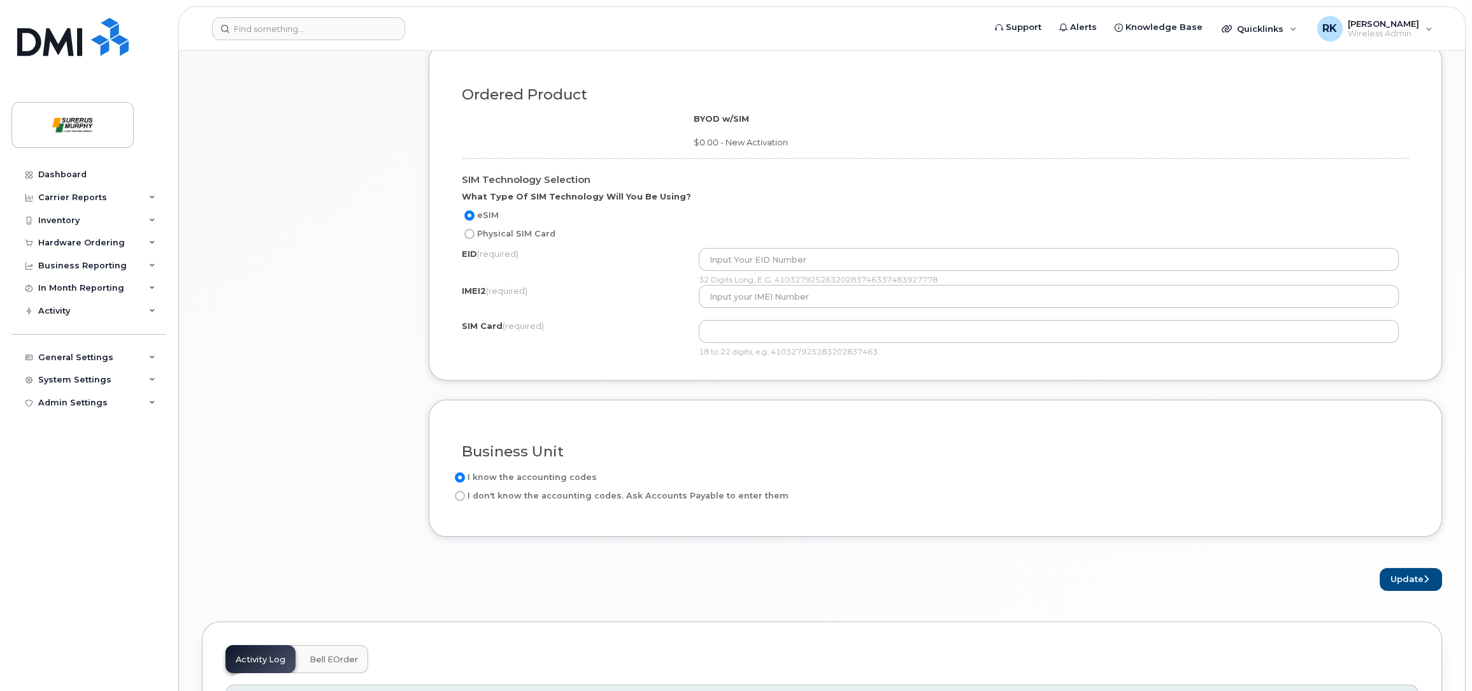
click at [508, 233] on label "Physical SIM Card" at bounding box center [509, 233] width 94 height 15
click at [475, 233] on input "Physical SIM Card" at bounding box center [469, 234] width 10 height 10
radio input "true"
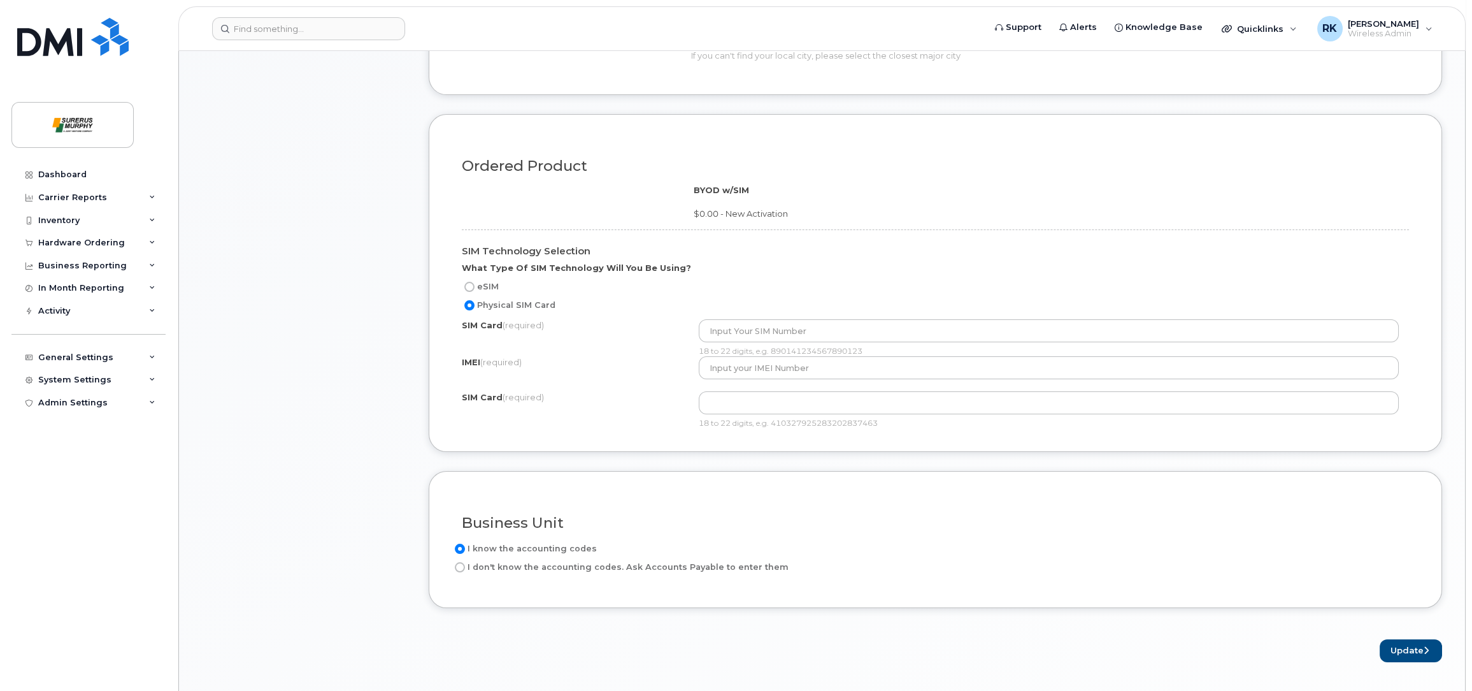
scroll to position [764, 0]
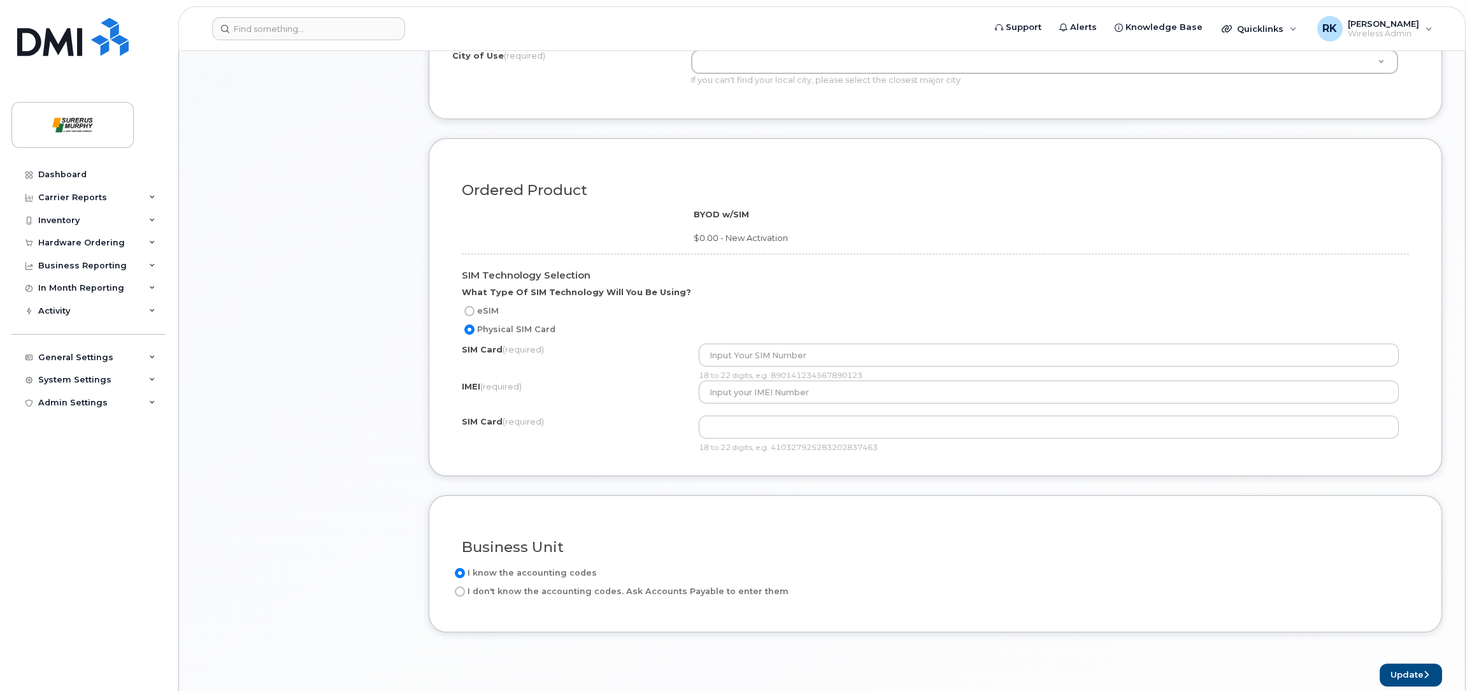
click at [492, 307] on label "eSIM" at bounding box center [480, 310] width 37 height 15
click at [475, 307] on input "eSIM" at bounding box center [469, 311] width 10 height 10
radio input "true"
click at [532, 326] on label "Physical SIM Card" at bounding box center [509, 329] width 94 height 15
click at [475, 326] on input "Physical SIM Card" at bounding box center [469, 329] width 10 height 10
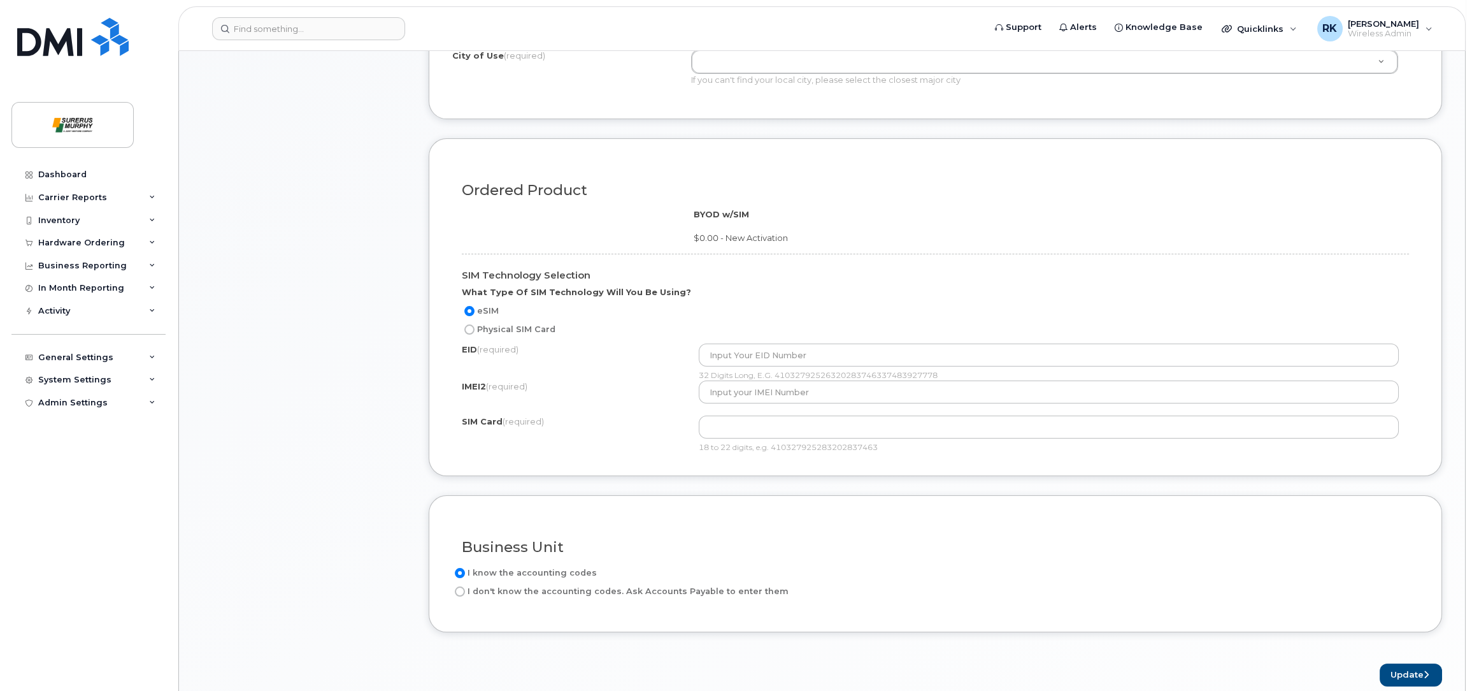
radio input "true"
click at [1416, 673] on button "Update" at bounding box center [1411, 675] width 62 height 24
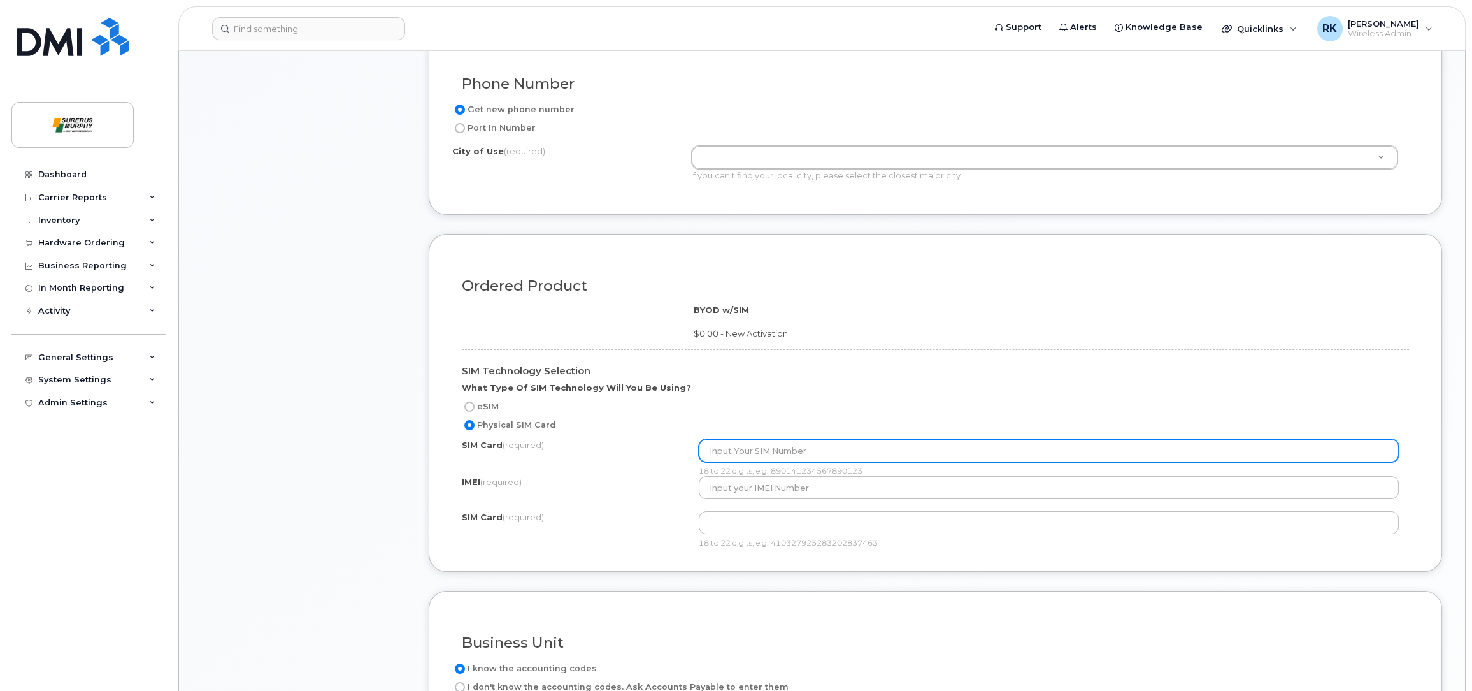
click at [851, 444] on input "text" at bounding box center [1049, 450] width 700 height 23
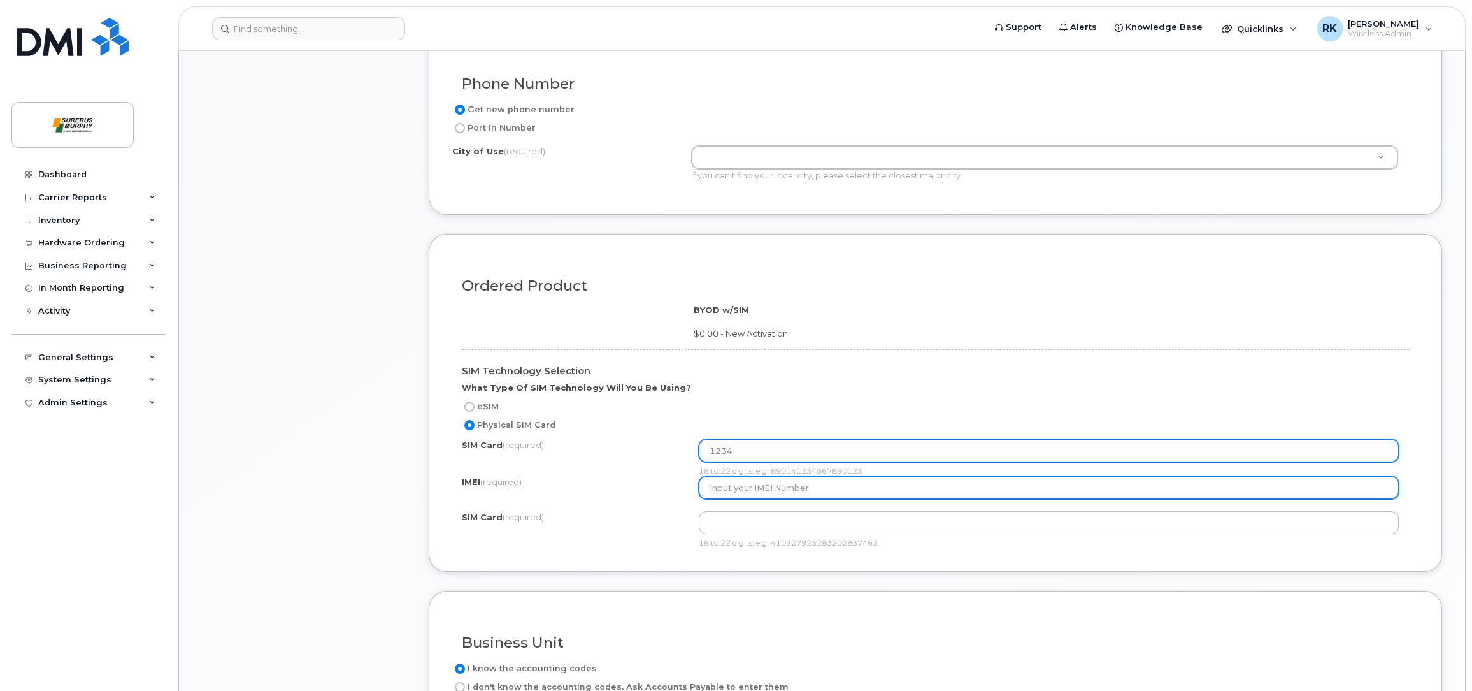
type input "1234"
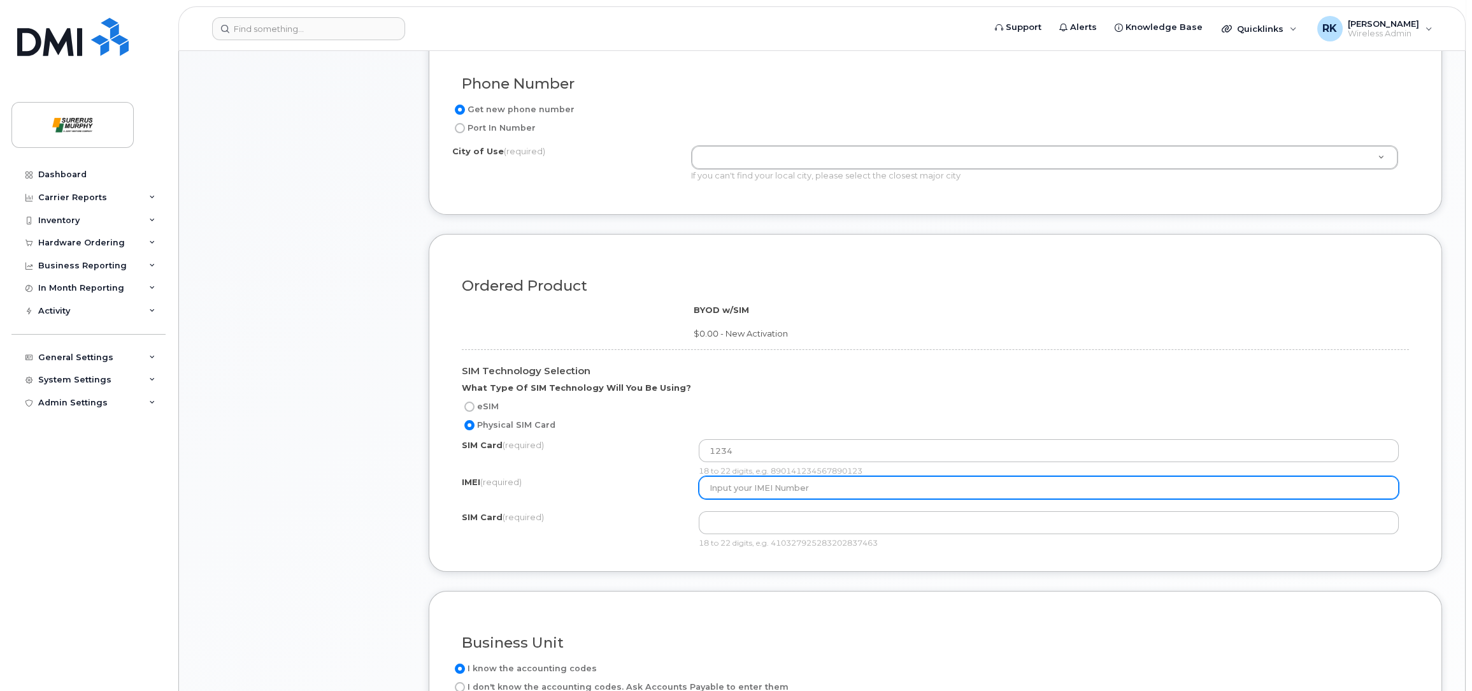
click at [840, 477] on input "text" at bounding box center [1049, 487] width 700 height 23
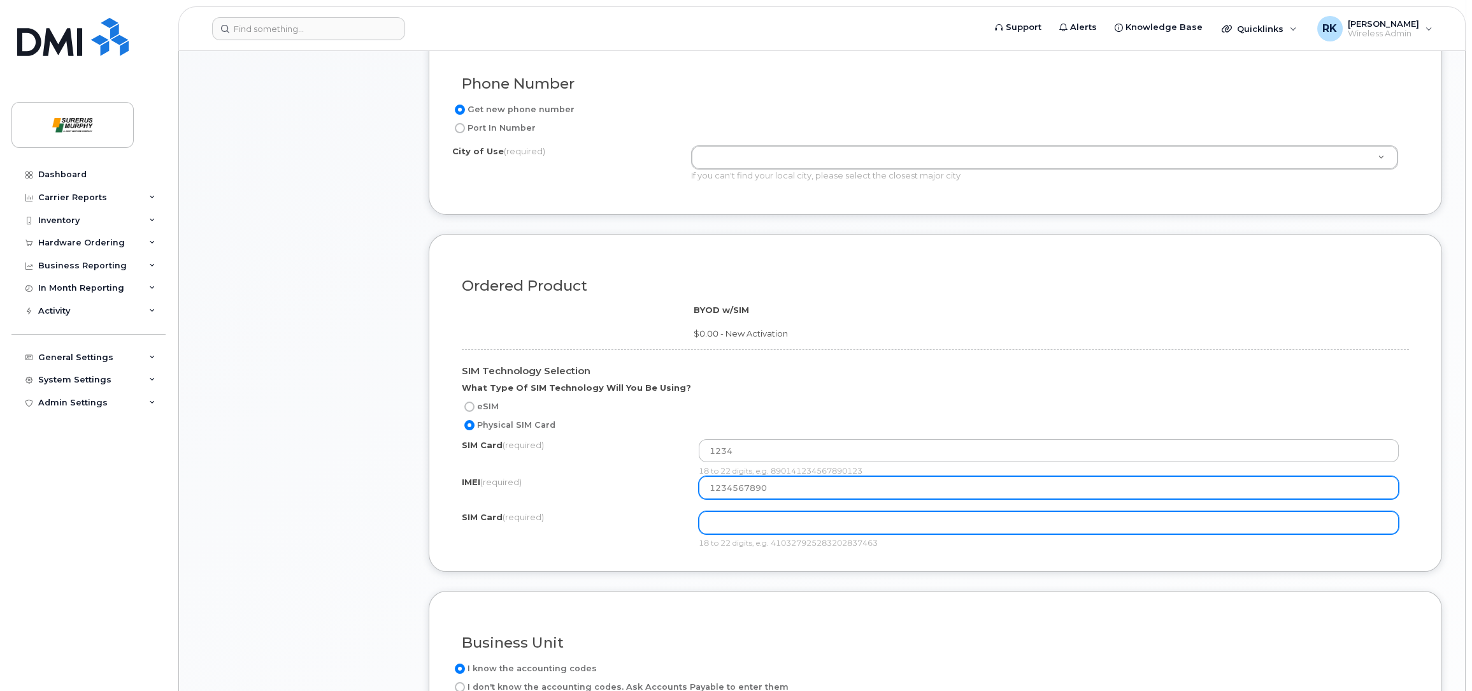
type input "1234567890"
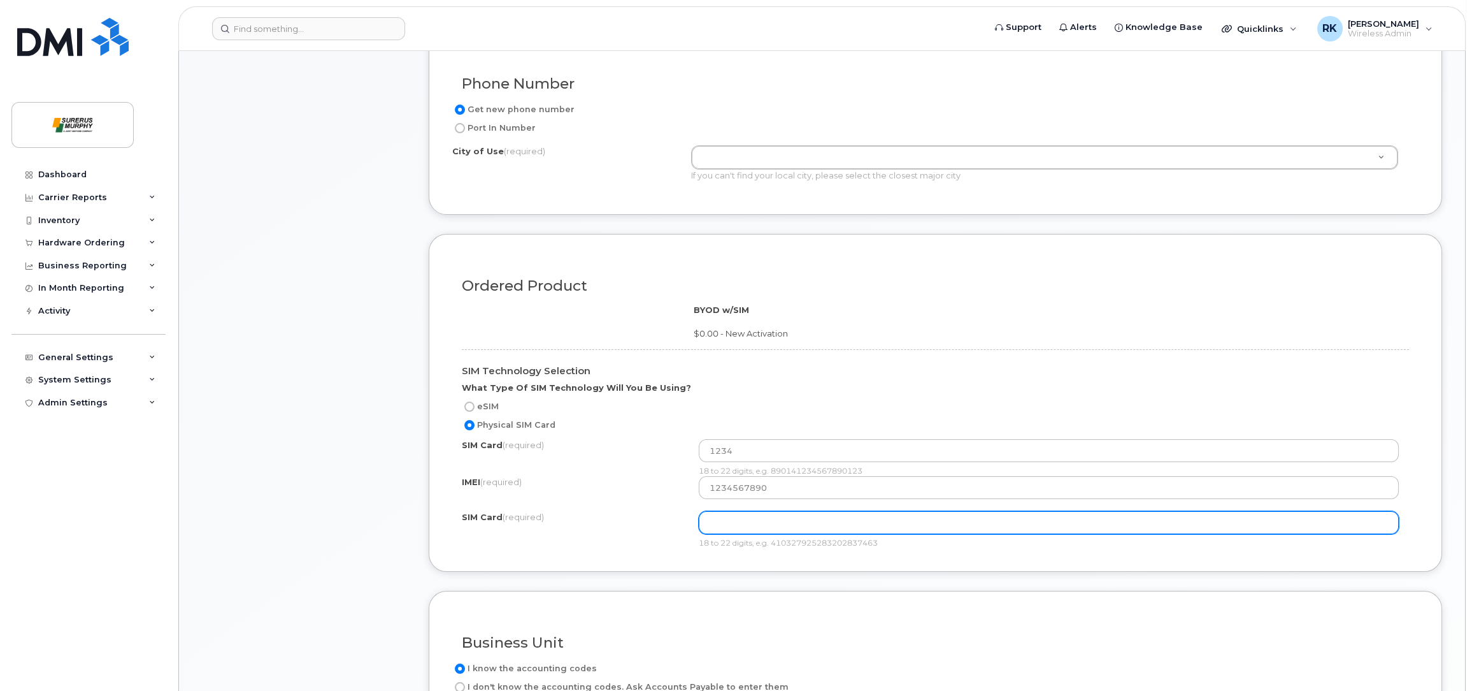
click at [835, 521] on input "text" at bounding box center [1049, 522] width 700 height 23
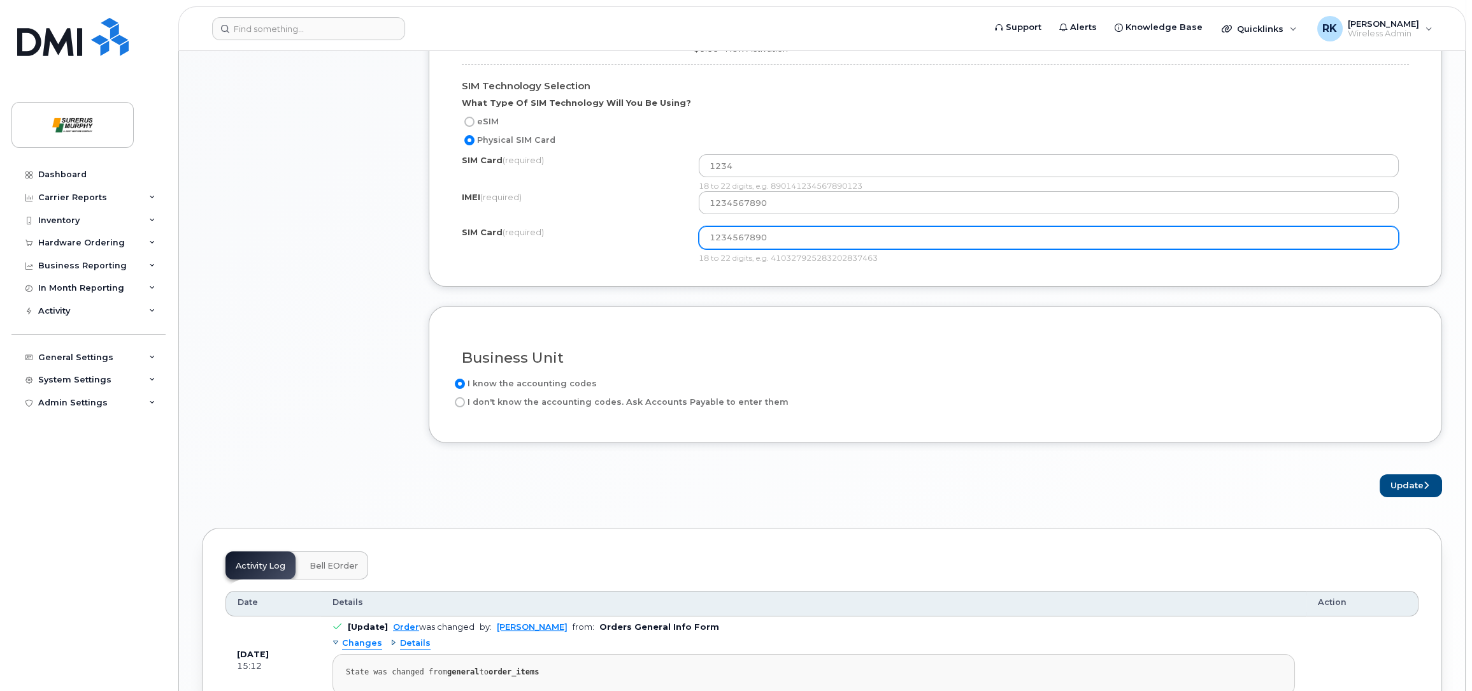
scroll to position [955, 0]
type input "1234567890"
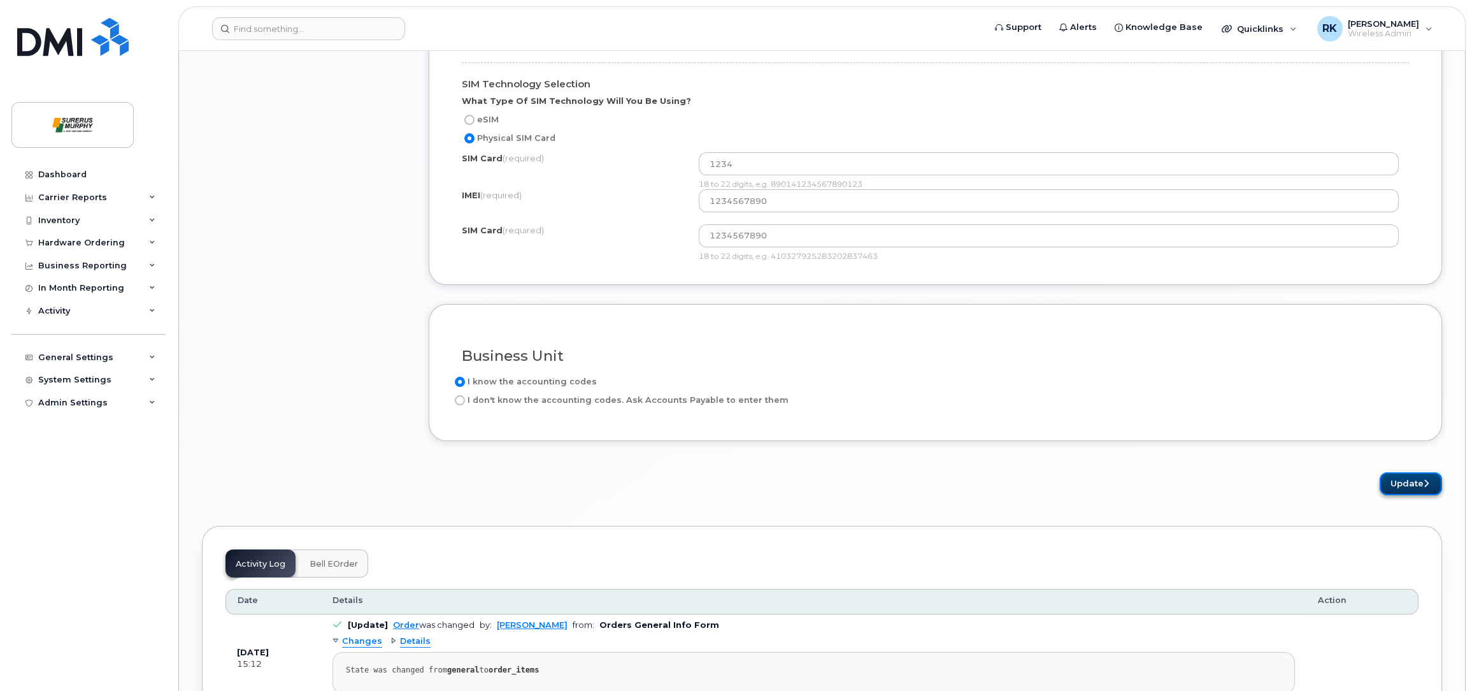
click at [1400, 478] on button "Update" at bounding box center [1411, 484] width 62 height 24
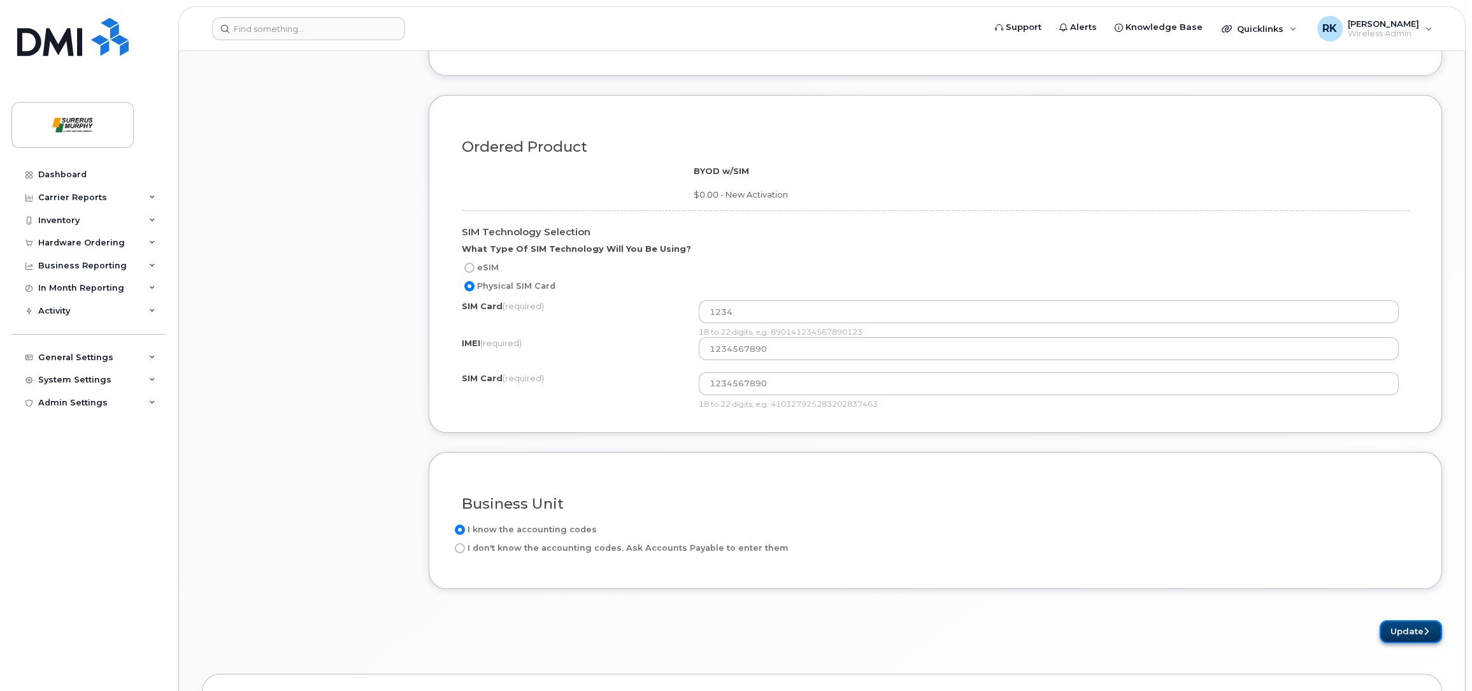
click at [1406, 632] on button "Update" at bounding box center [1411, 632] width 62 height 24
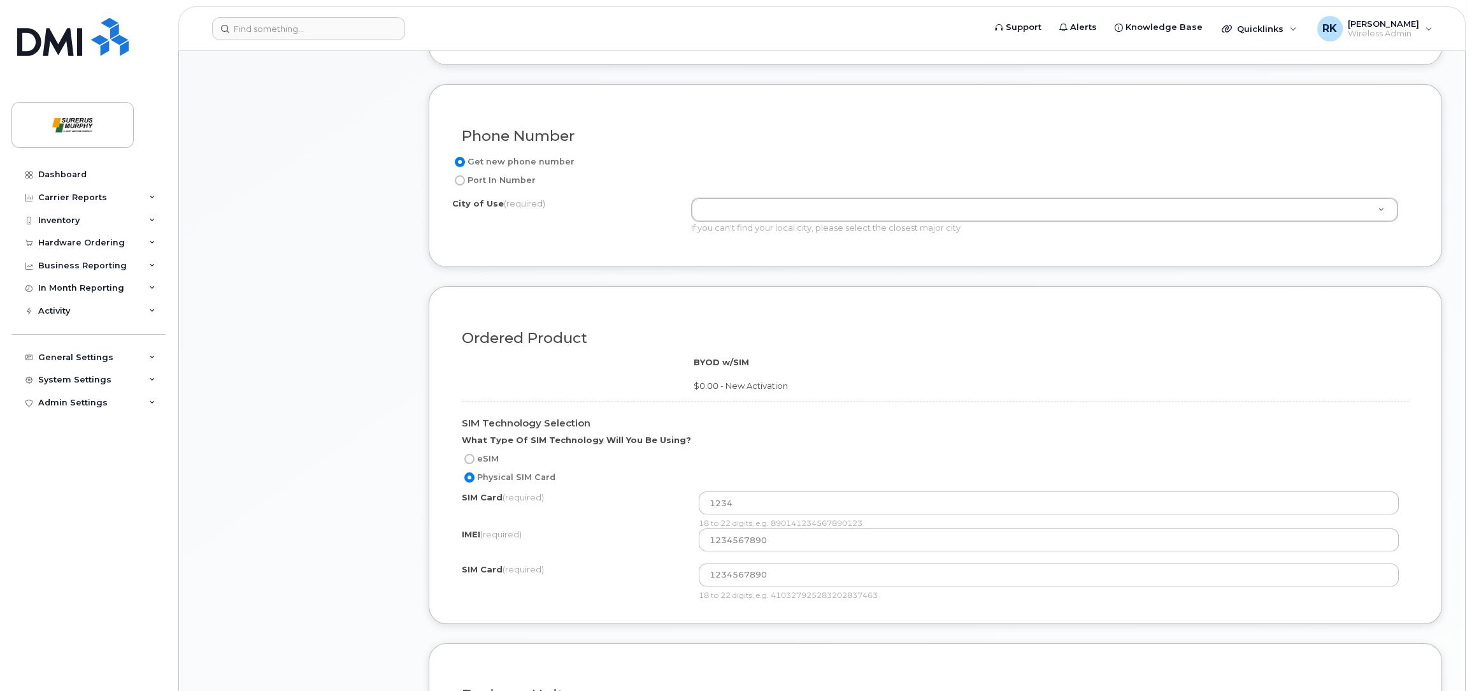
click at [871, 346] on div "Ordered Product" at bounding box center [935, 333] width 966 height 47
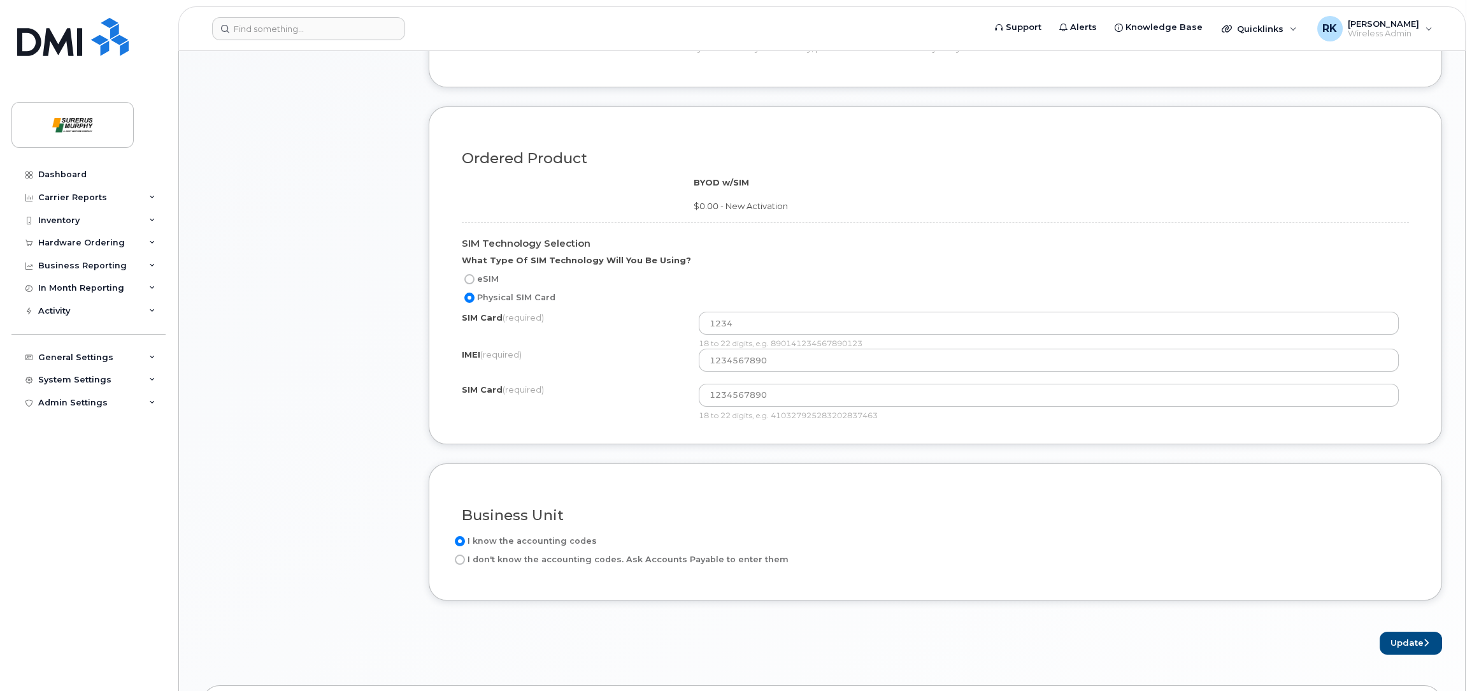
scroll to position [807, 0]
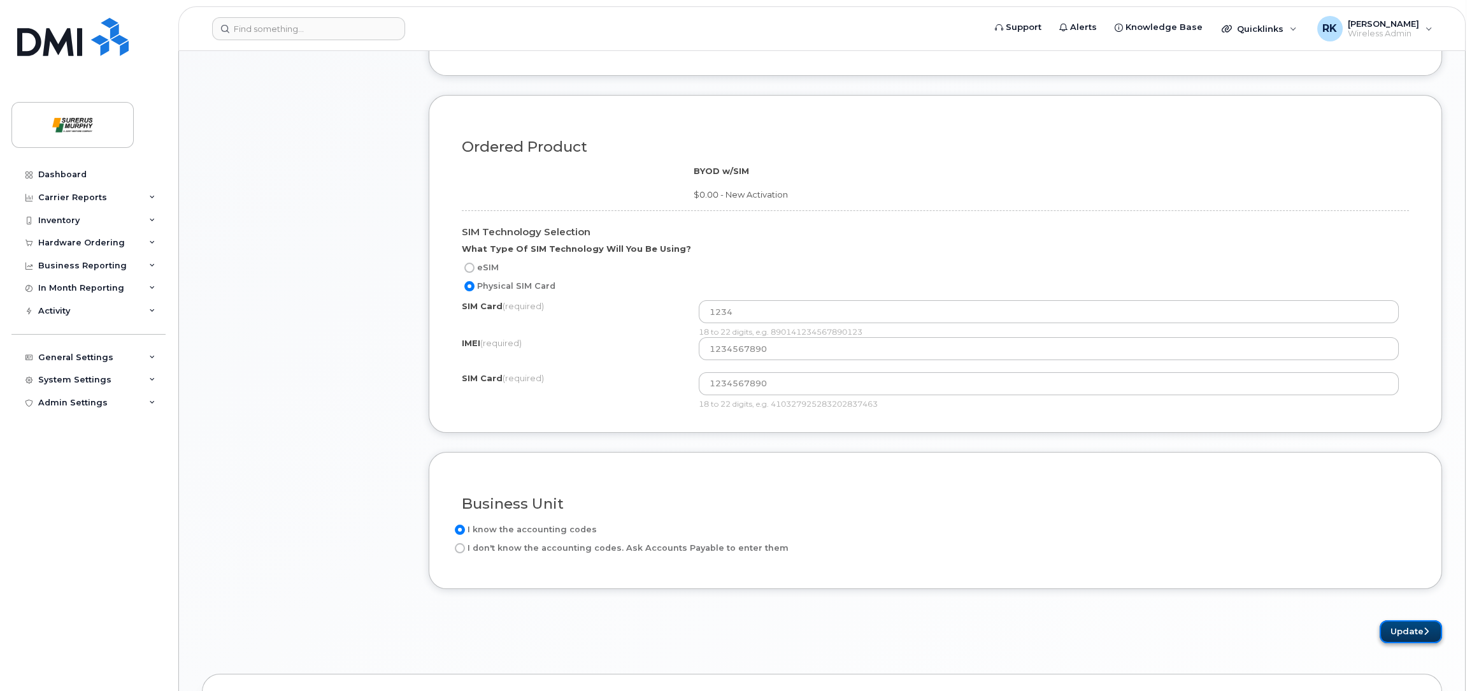
click at [1407, 631] on button "Update" at bounding box center [1411, 632] width 62 height 24
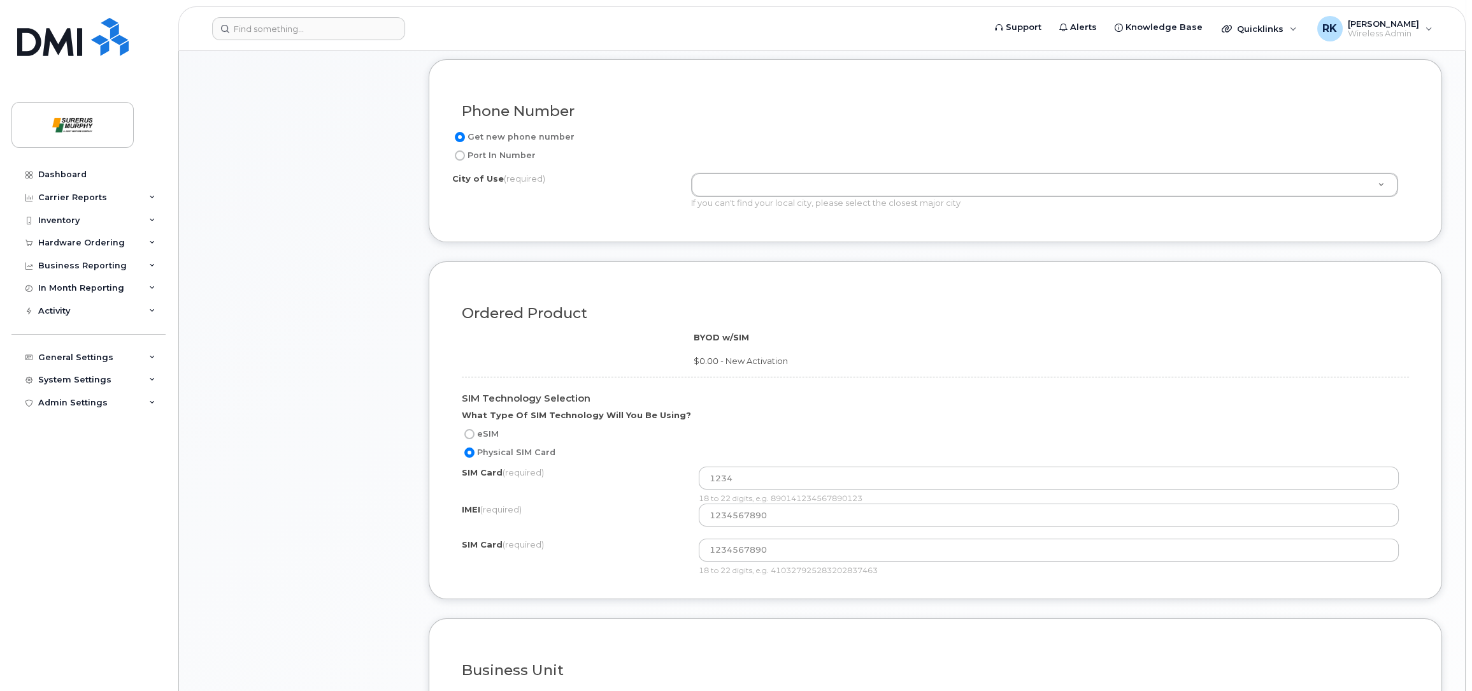
scroll to position [616, 0]
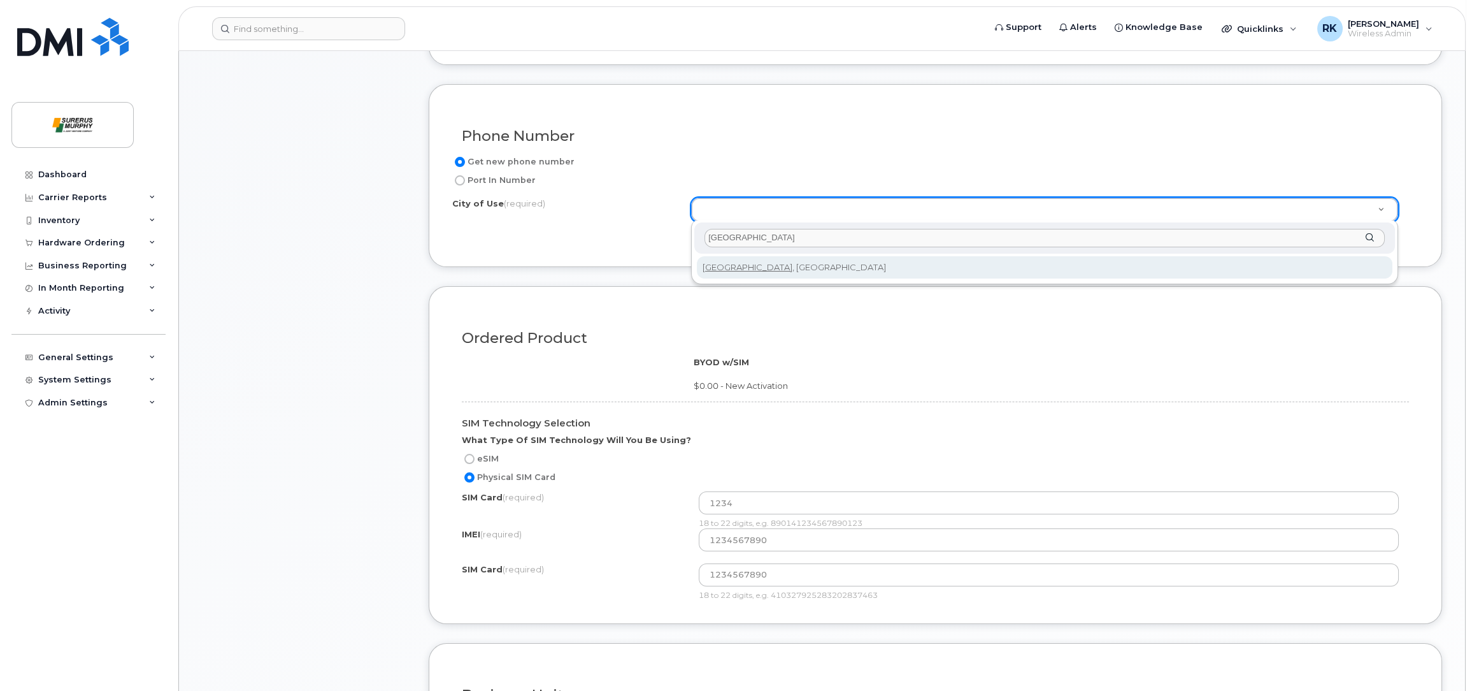
type input "calgary"
type input "88"
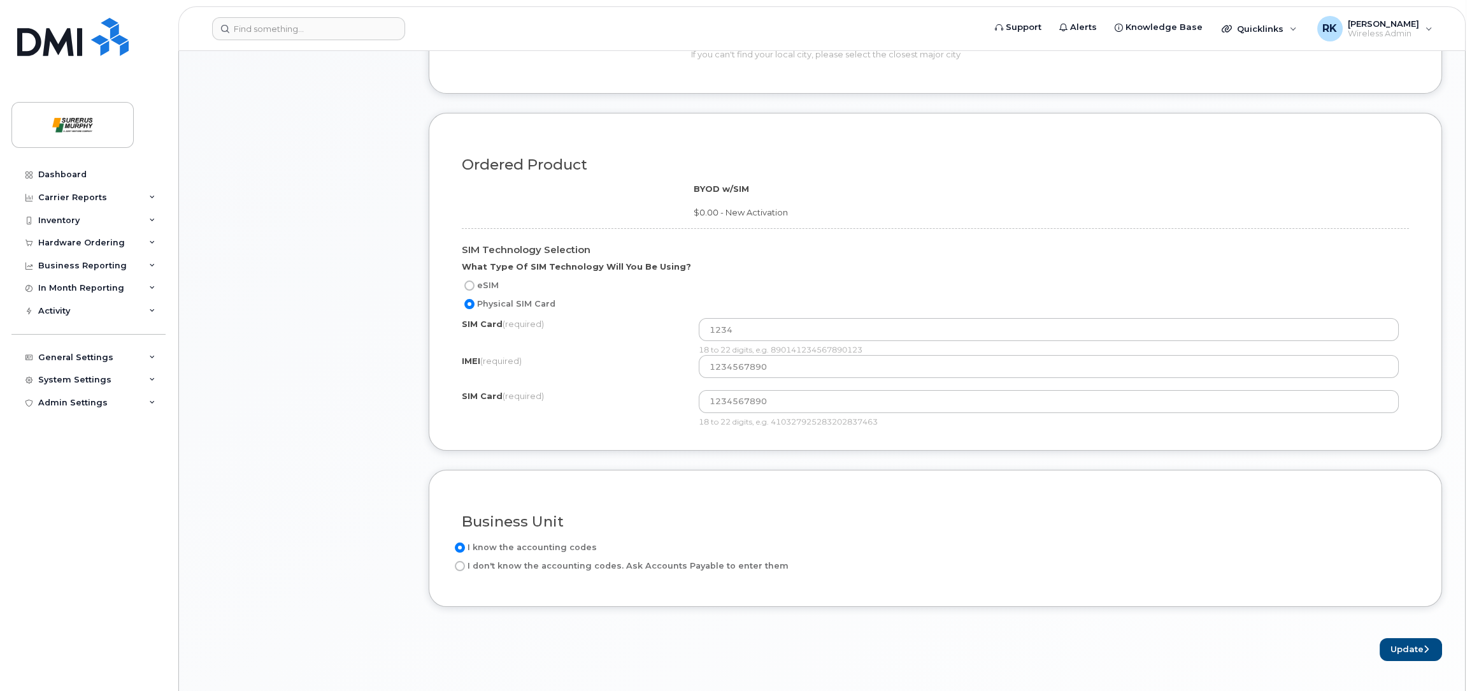
scroll to position [903, 0]
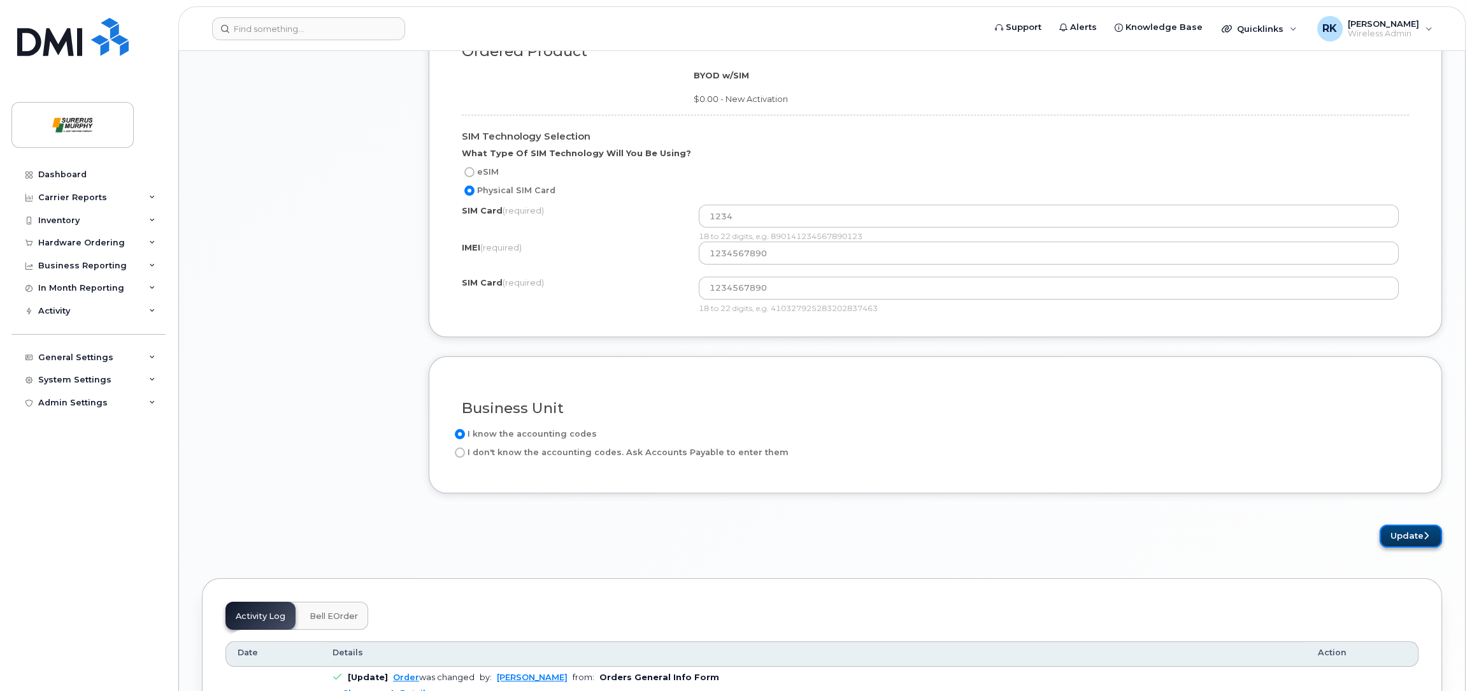
click at [1402, 533] on button "Update" at bounding box center [1411, 536] width 62 height 24
drag, startPoint x: 887, startPoint y: 308, endPoint x: 773, endPoint y: 322, distance: 114.3
click at [773, 322] on div "Ordered Product BYOD w/SIM $0.00 - New Activation SIM Technology Selection What…" at bounding box center [936, 168] width 1014 height 338
copy div "410327925283202837463"
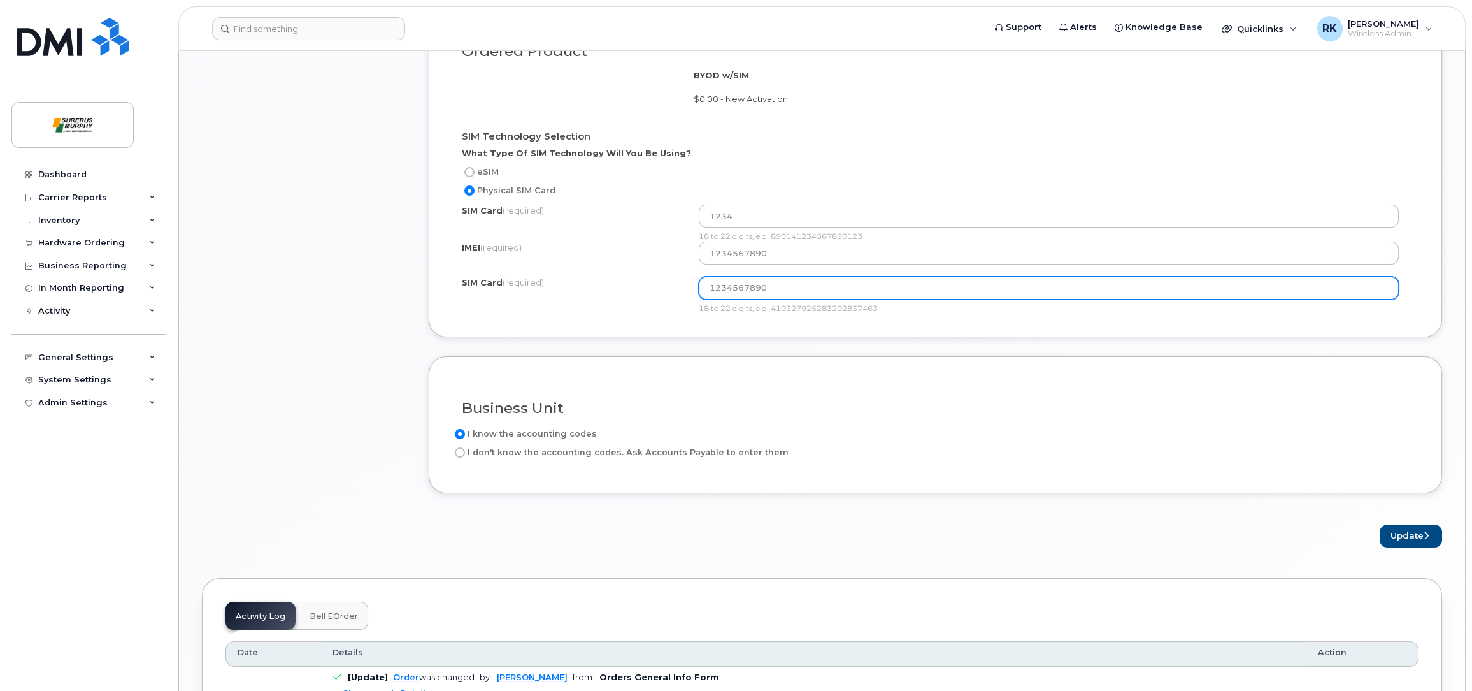
drag, startPoint x: 774, startPoint y: 282, endPoint x: 679, endPoint y: 303, distance: 97.9
click at [679, 303] on div "SIM Card (required) 1234567890 18 to 22 digits, e.g. 410327925283202837463" at bounding box center [935, 295] width 947 height 37
paste input "410327925283202837463"
type input "410327925283202837463"
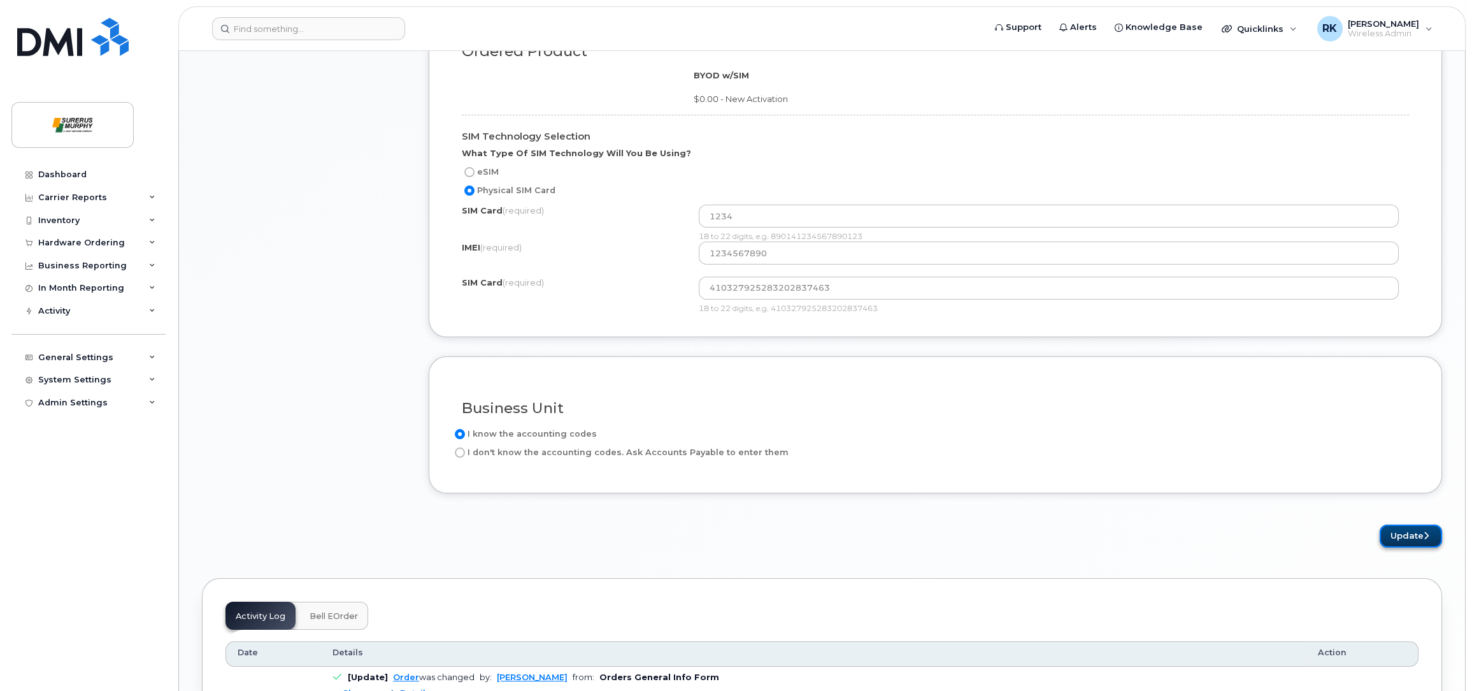
click at [1404, 536] on button "Update" at bounding box center [1411, 536] width 62 height 24
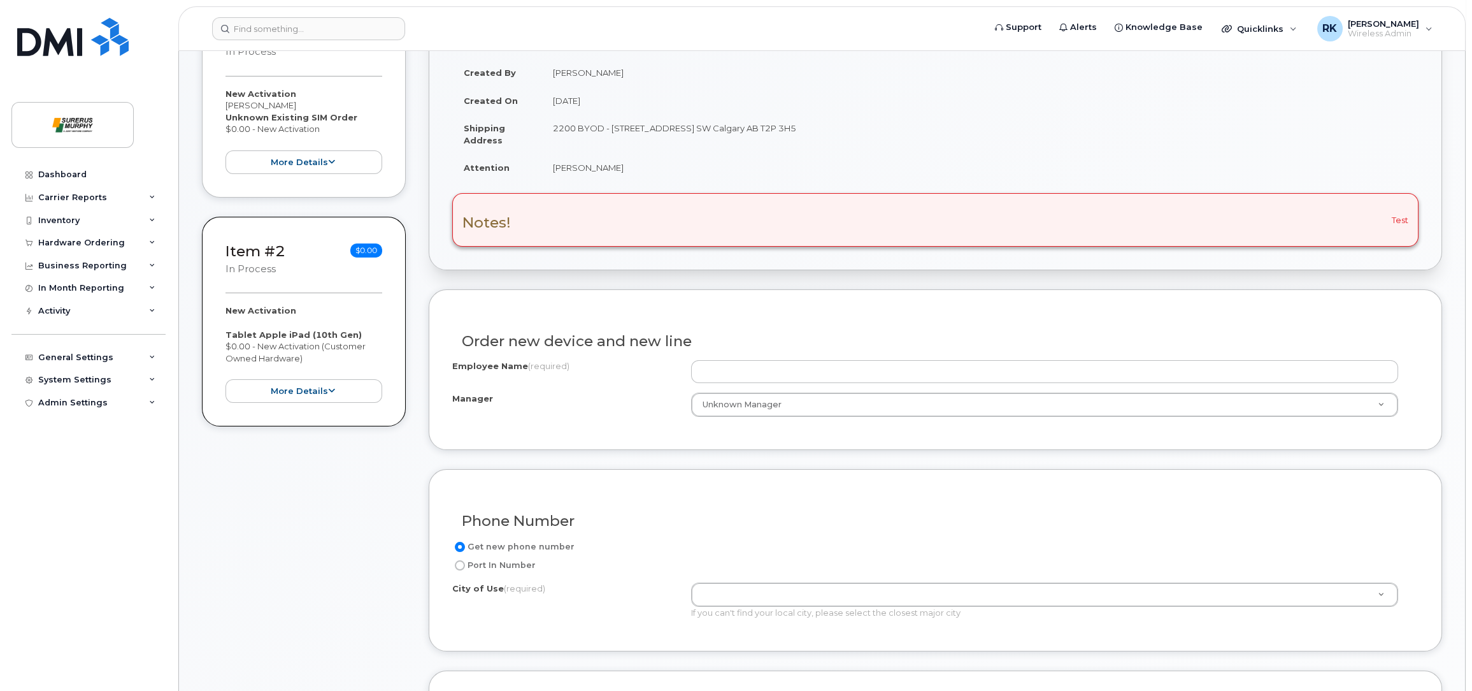
scroll to position [190, 0]
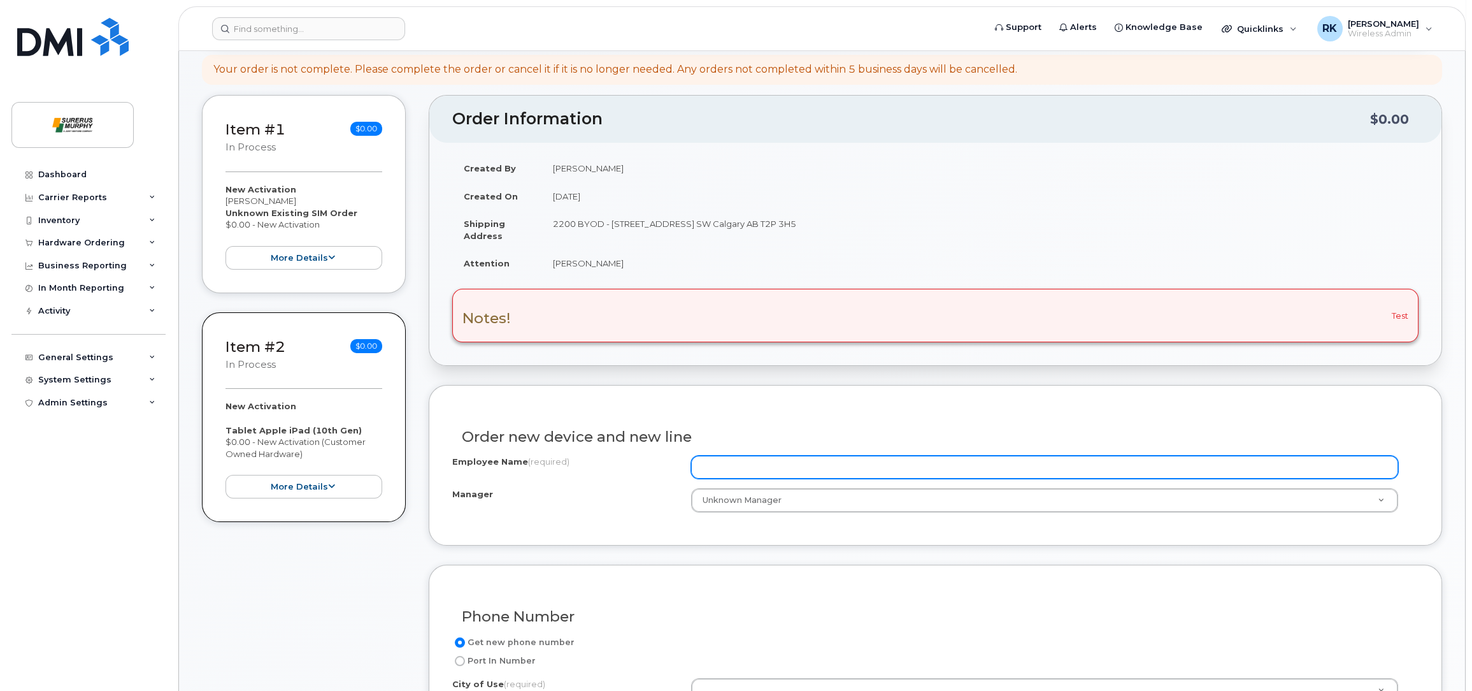
click at [863, 467] on input "Employee Name (required)" at bounding box center [1044, 467] width 707 height 23
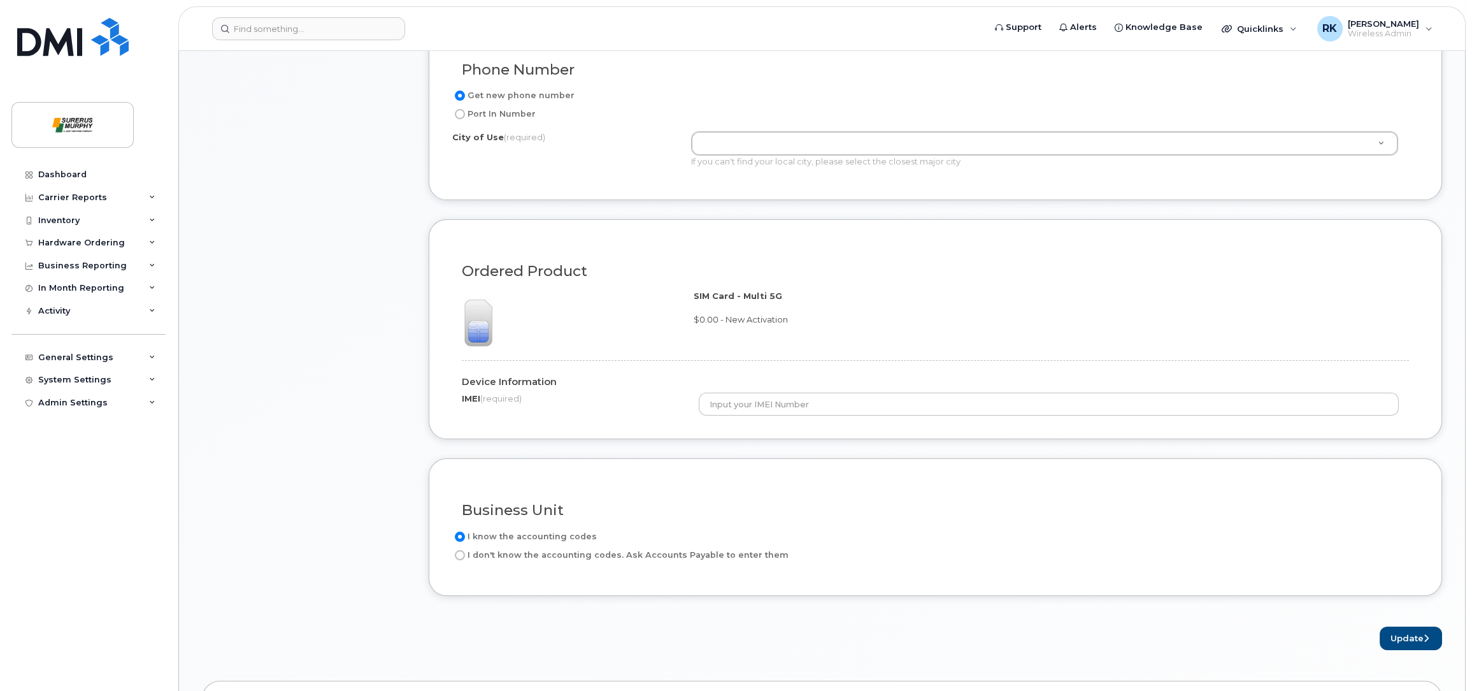
scroll to position [764, 0]
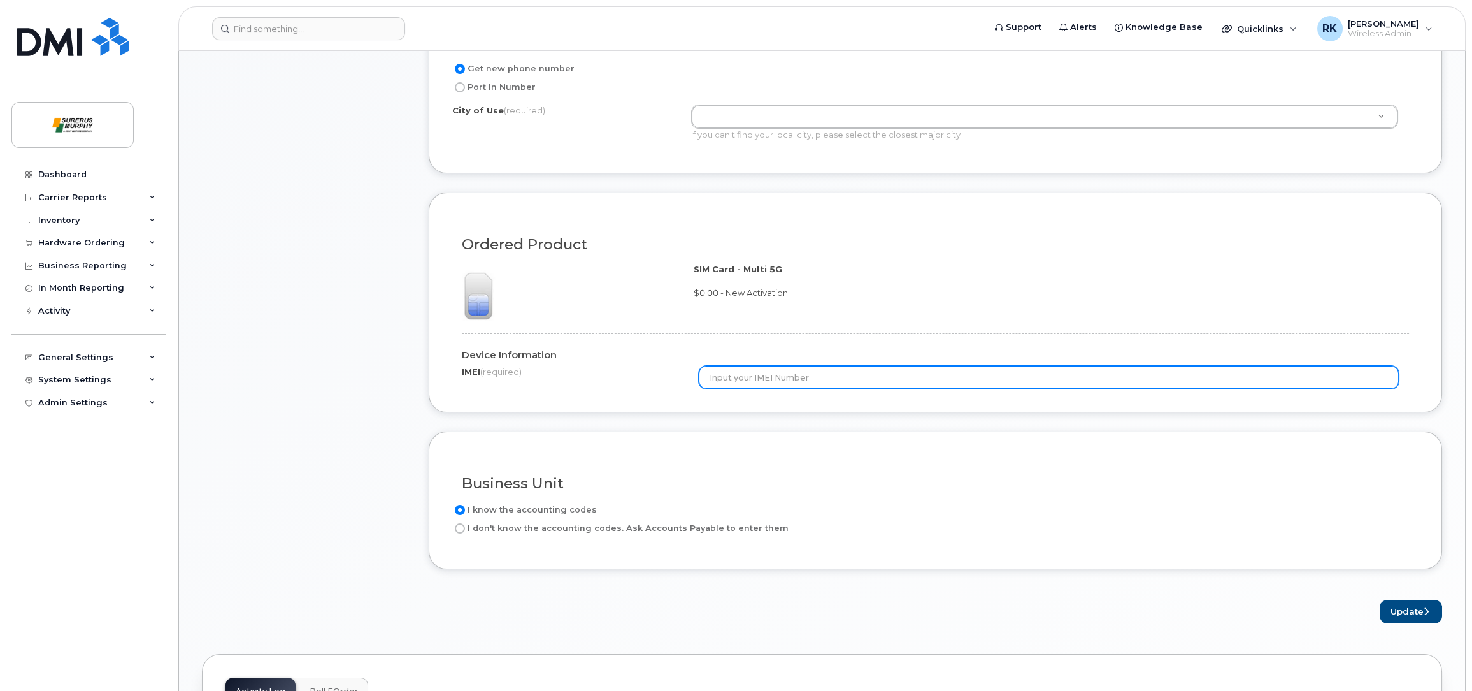
type input "[PERSON_NAME]"
click at [858, 383] on input "text" at bounding box center [1049, 377] width 700 height 23
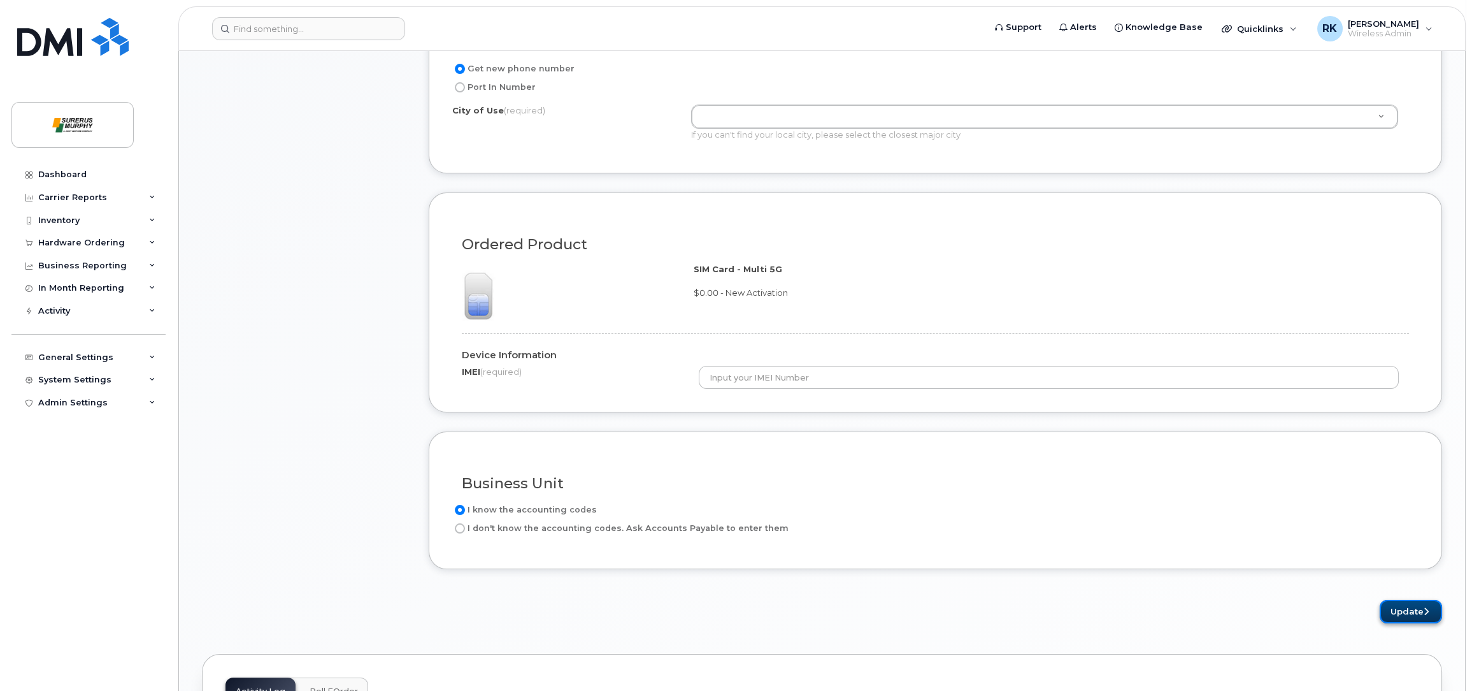
click at [1410, 603] on button "Update" at bounding box center [1411, 612] width 62 height 24
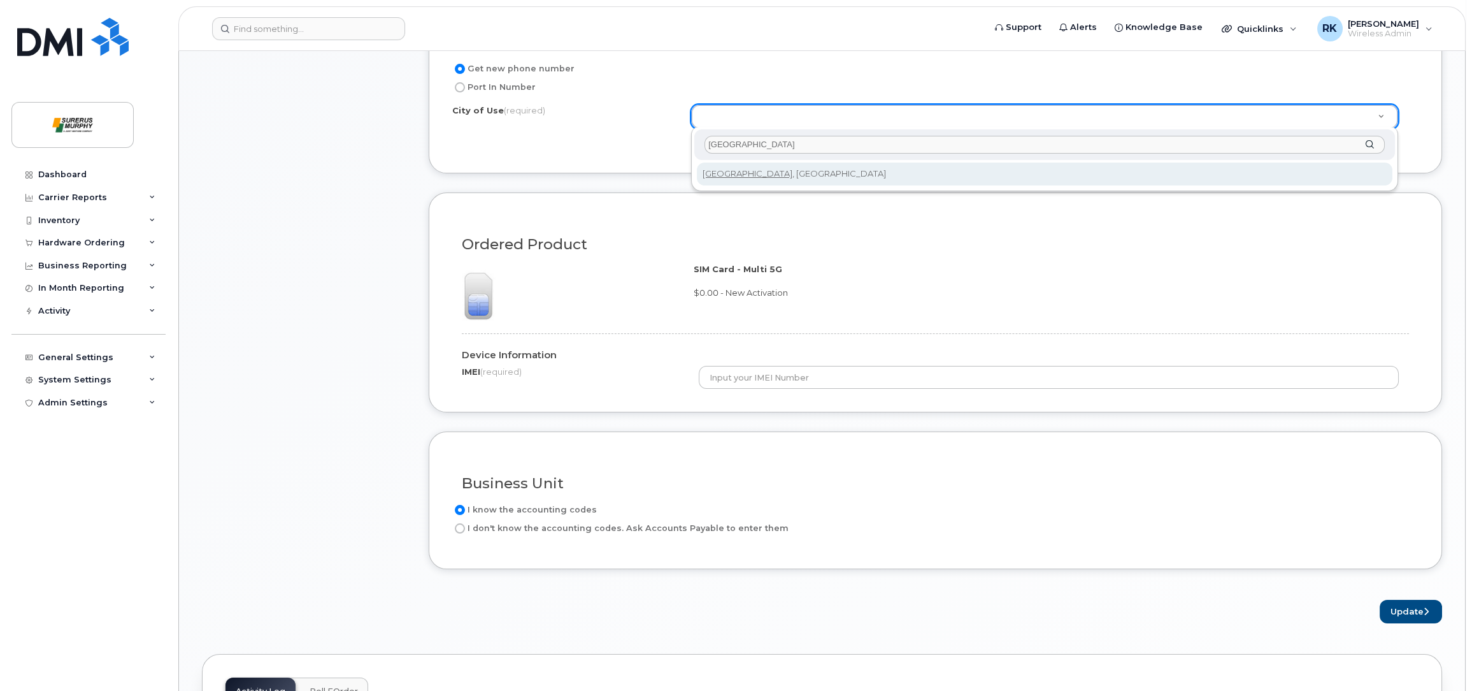
type input "calgary"
type input "88"
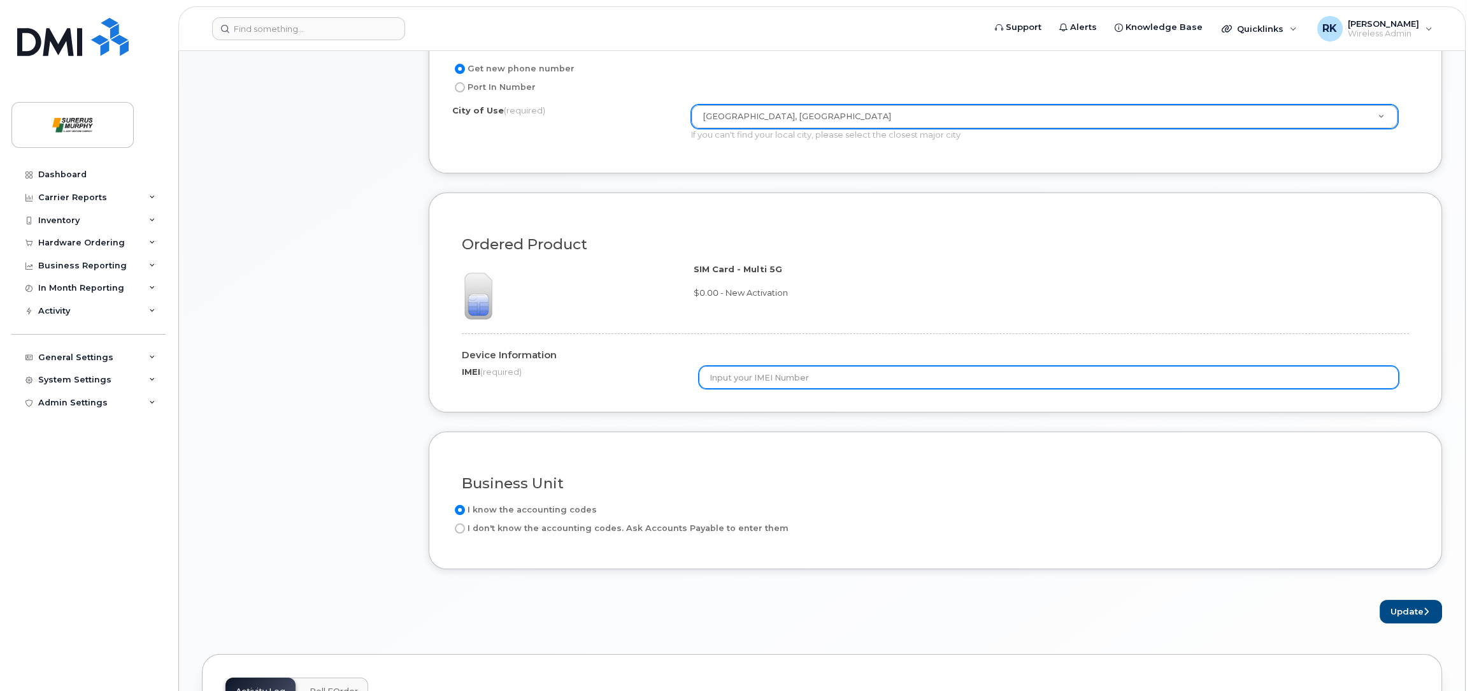
drag, startPoint x: 843, startPoint y: 371, endPoint x: 850, endPoint y: 377, distance: 9.1
click at [843, 372] on input "text" at bounding box center [1049, 377] width 700 height 23
type input "1234567890"
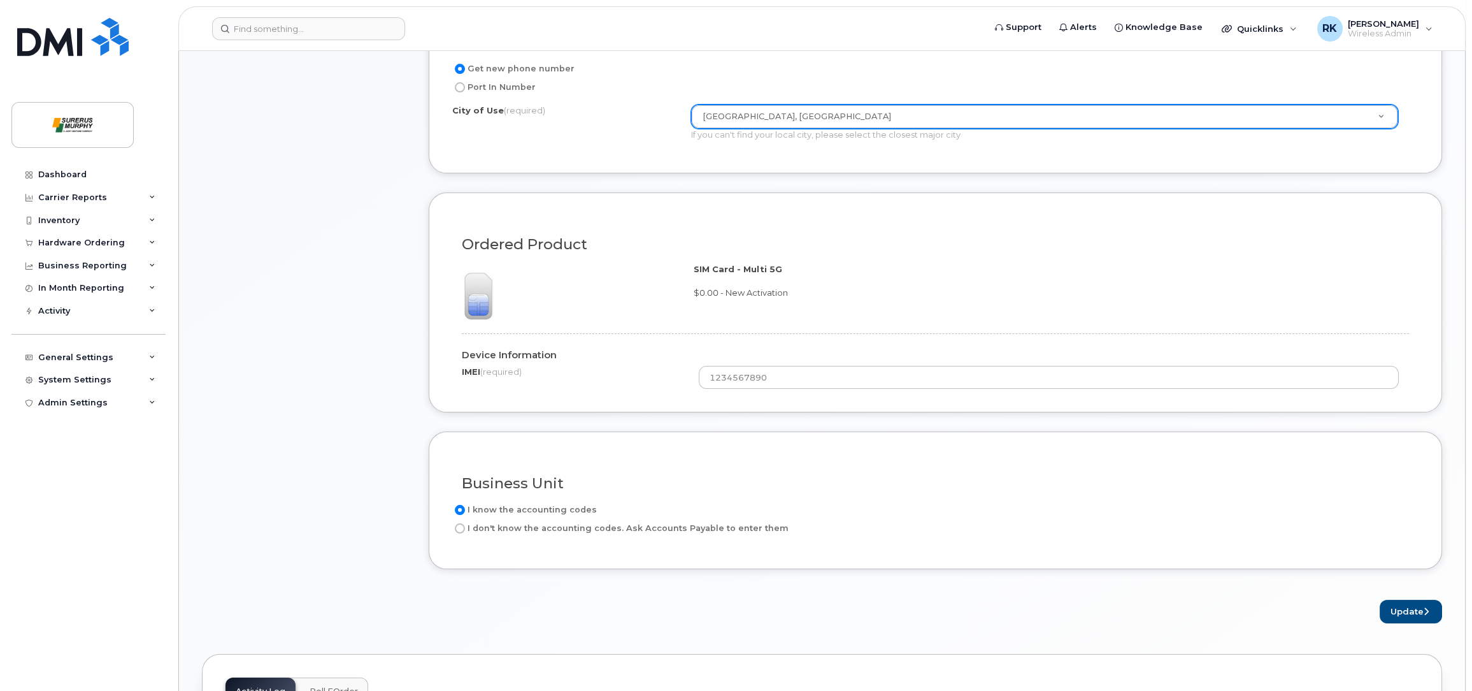
click at [1404, 587] on form "Existing User Additional cost to upgrading the device Selected device is Eligib…" at bounding box center [936, 217] width 1014 height 812
click at [1404, 602] on button "Update" at bounding box center [1411, 612] width 62 height 24
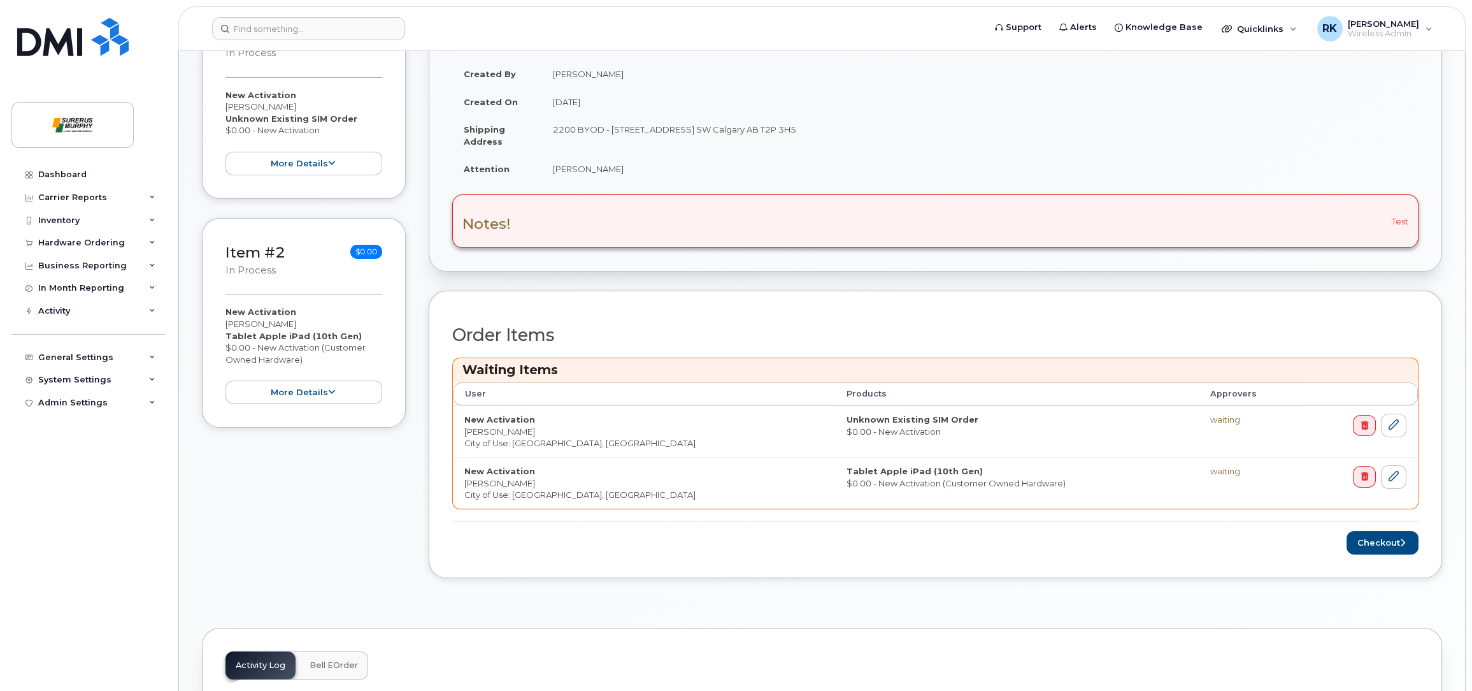
scroll to position [286, 0]
drag, startPoint x: 1364, startPoint y: 473, endPoint x: 838, endPoint y: 53, distance: 672.7
click at [1365, 473] on icon at bounding box center [1364, 475] width 7 height 8
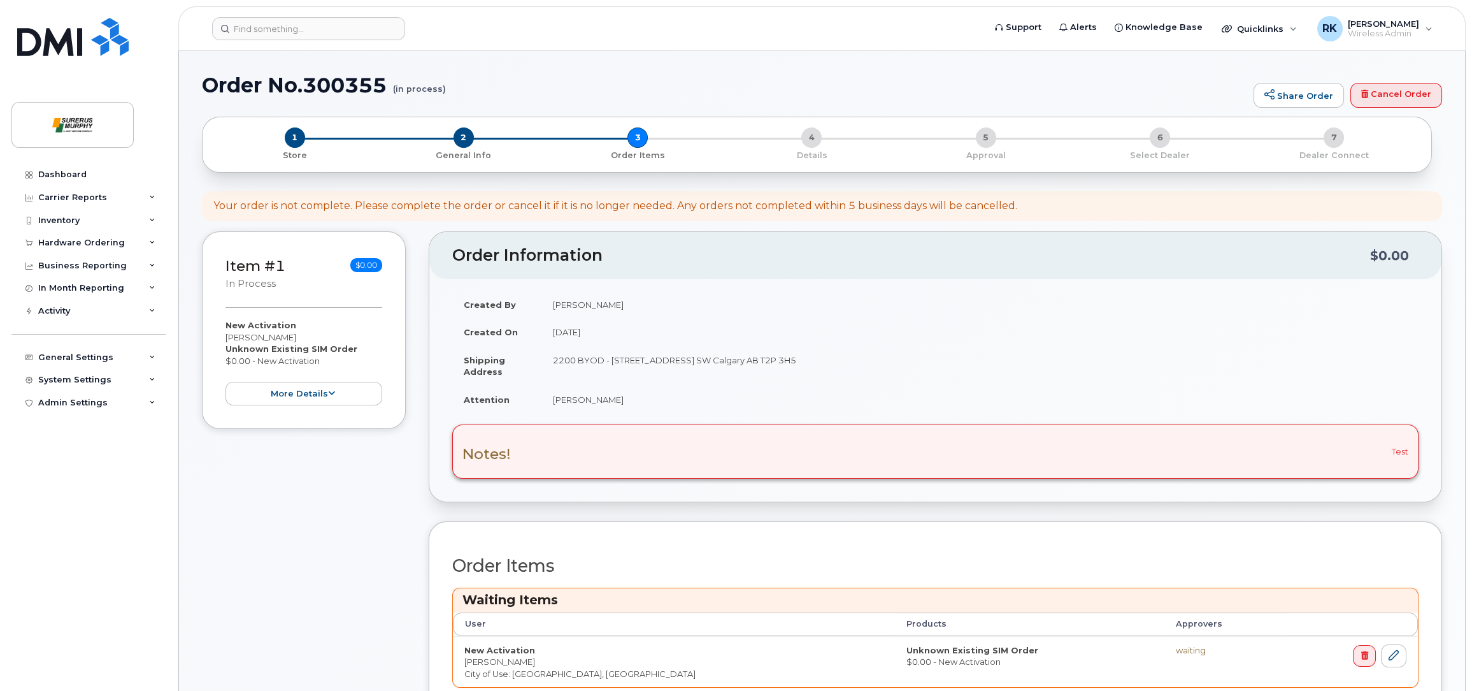
scroll to position [286, 0]
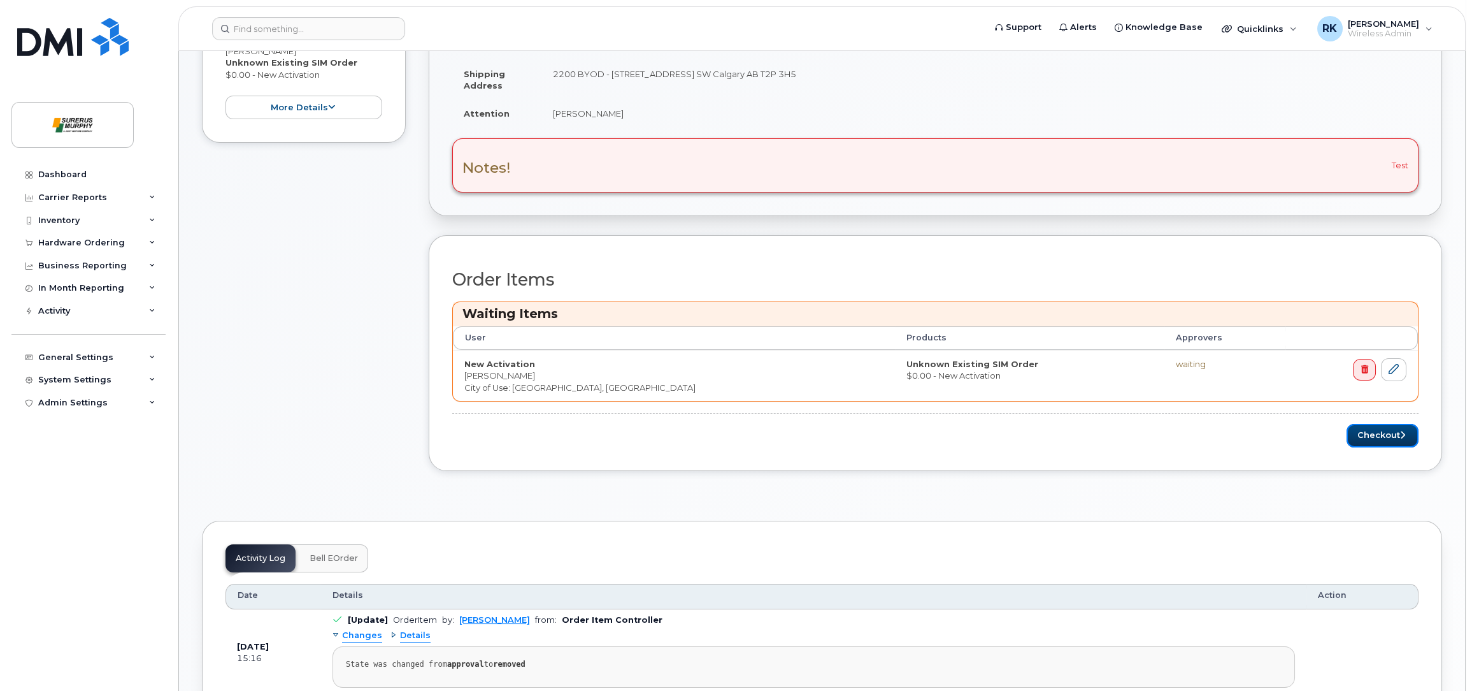
drag, startPoint x: 1383, startPoint y: 428, endPoint x: 1054, endPoint y: 467, distance: 331.0
click at [1383, 428] on button "Checkout" at bounding box center [1383, 436] width 72 height 24
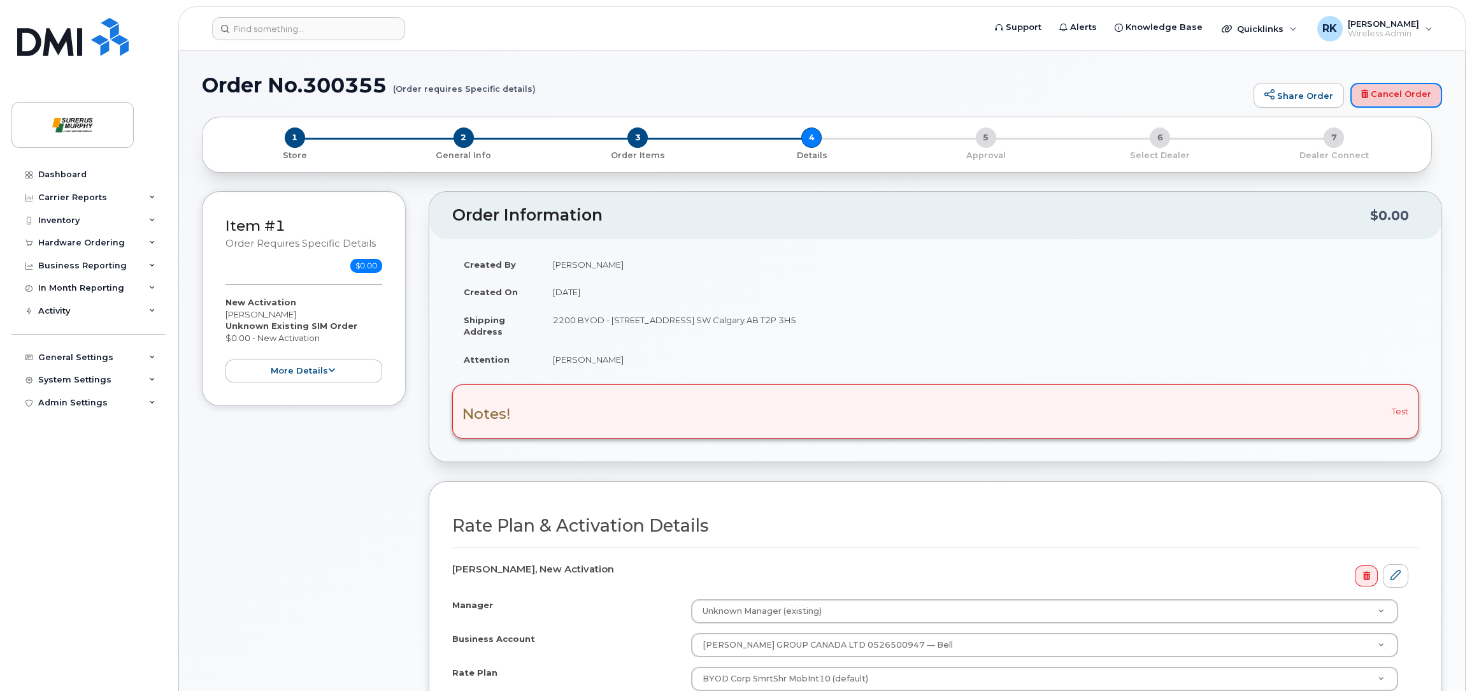
drag, startPoint x: 1384, startPoint y: 96, endPoint x: 842, endPoint y: 166, distance: 546.8
click at [1384, 96] on link "Cancel Order" at bounding box center [1397, 95] width 92 height 25
